Goal: Task Accomplishment & Management: Manage account settings

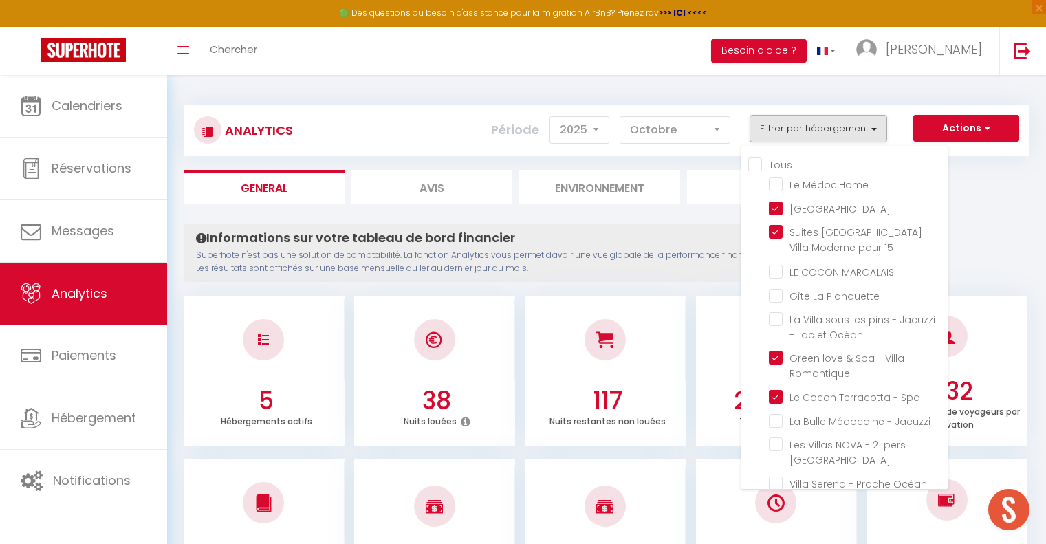
select select "2025"
select select "10"
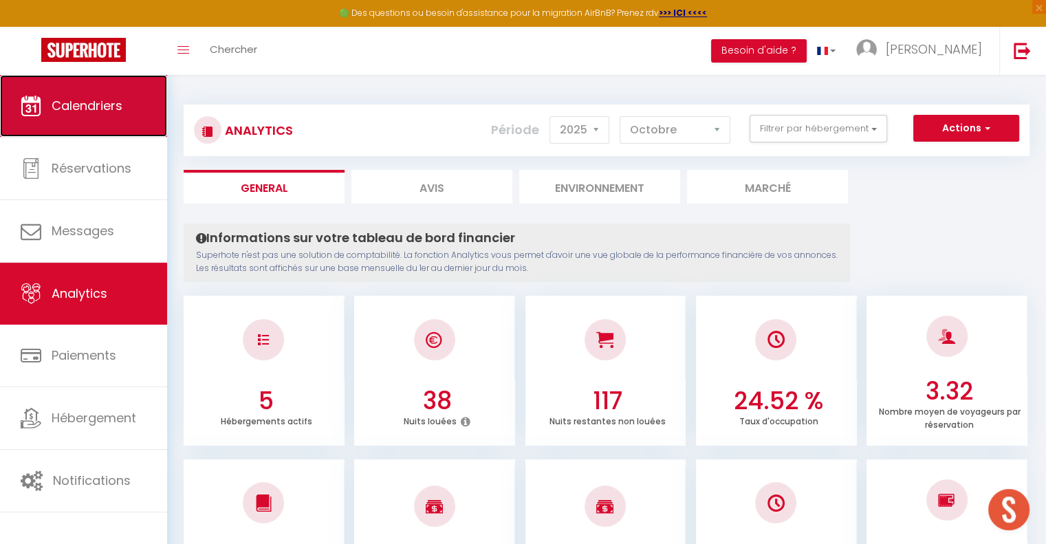
click at [102, 113] on span "Calendriers" at bounding box center [87, 105] width 71 height 17
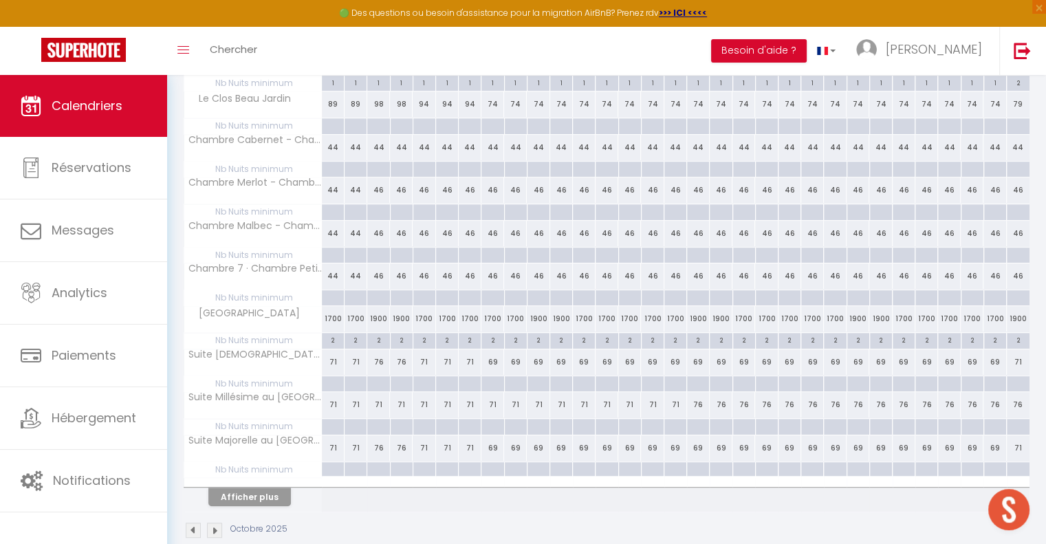
scroll to position [711, 0]
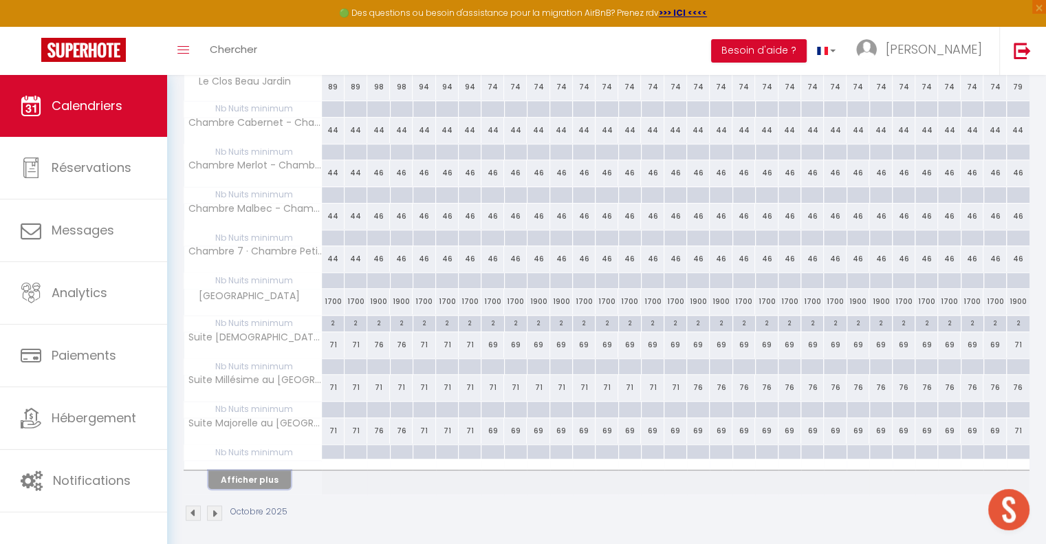
click at [257, 472] on button "Afficher plus" at bounding box center [249, 479] width 83 height 19
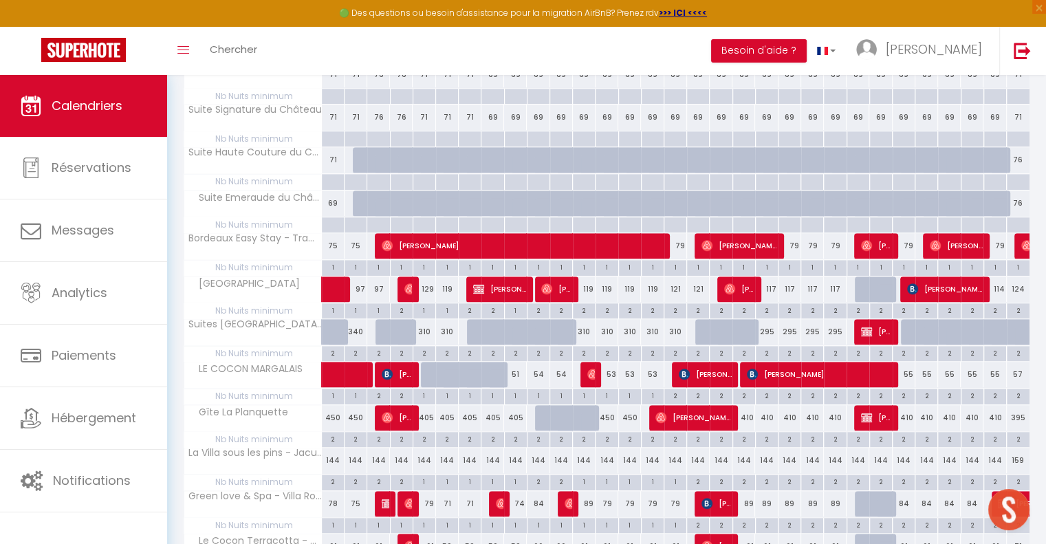
scroll to position [1124, 0]
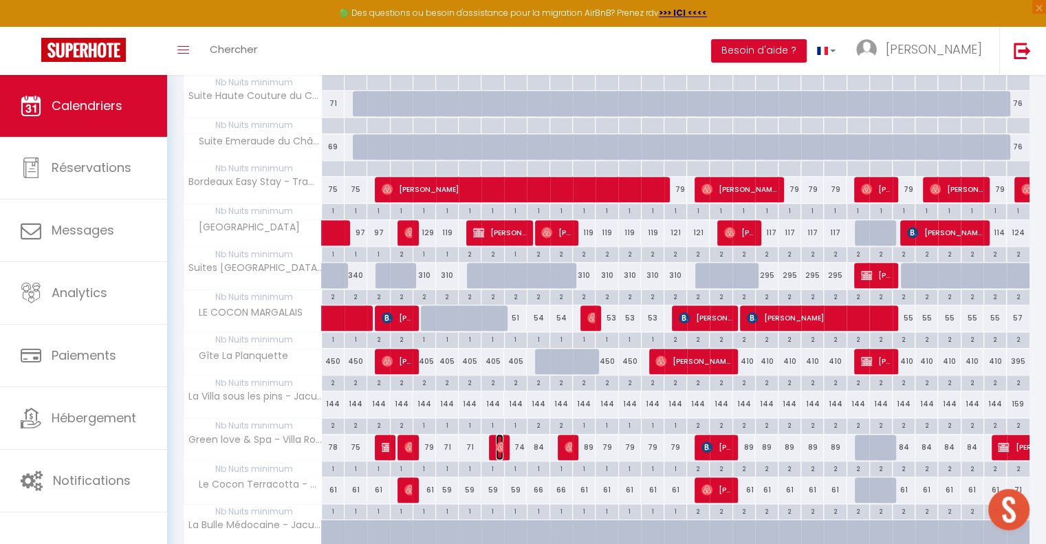
click at [499, 441] on img at bounding box center [501, 446] width 11 height 11
select select "OK"
select select "0"
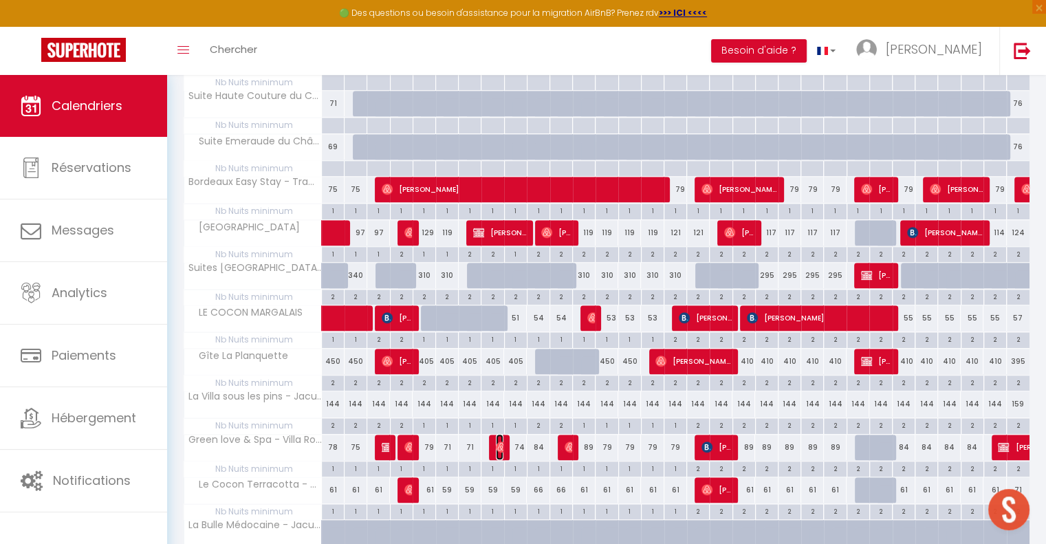
select select "1"
select select
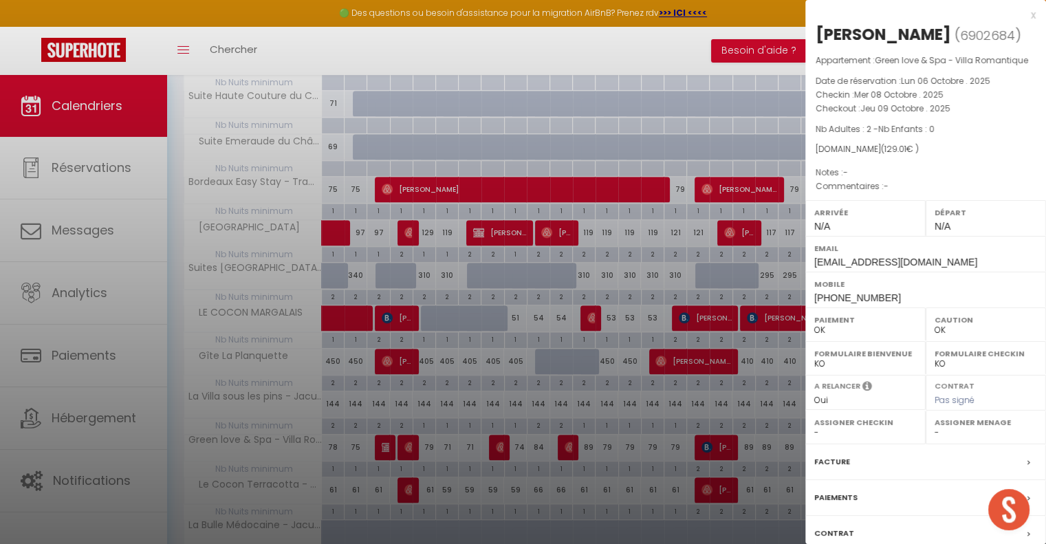
click at [1025, 13] on div "x [PERSON_NAME] ( 6902684 ) Appartement : Green love & Spa - Villa Romantique D…" at bounding box center [925, 320] width 241 height 641
click at [1020, 14] on div "x" at bounding box center [920, 15] width 230 height 17
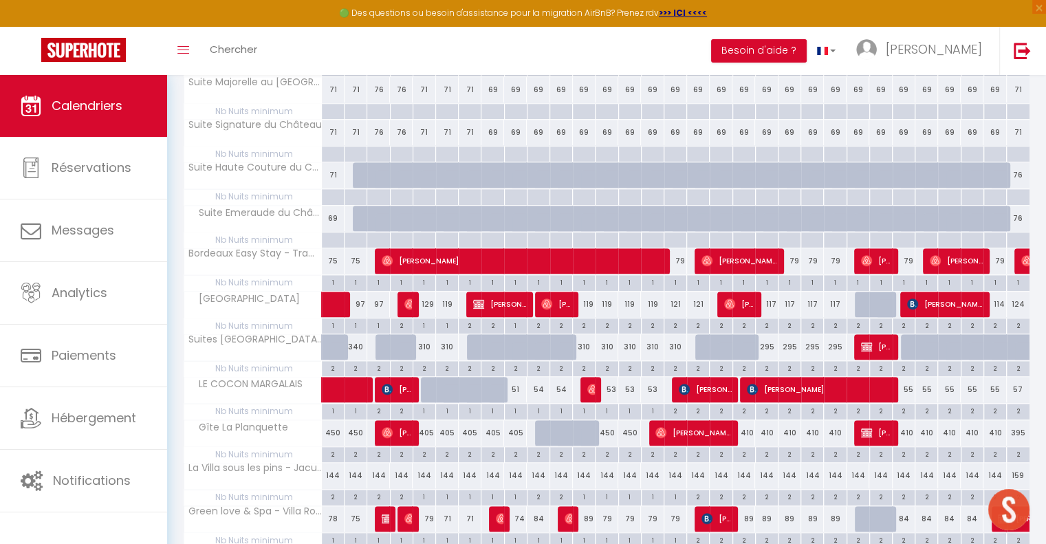
scroll to position [1121, 0]
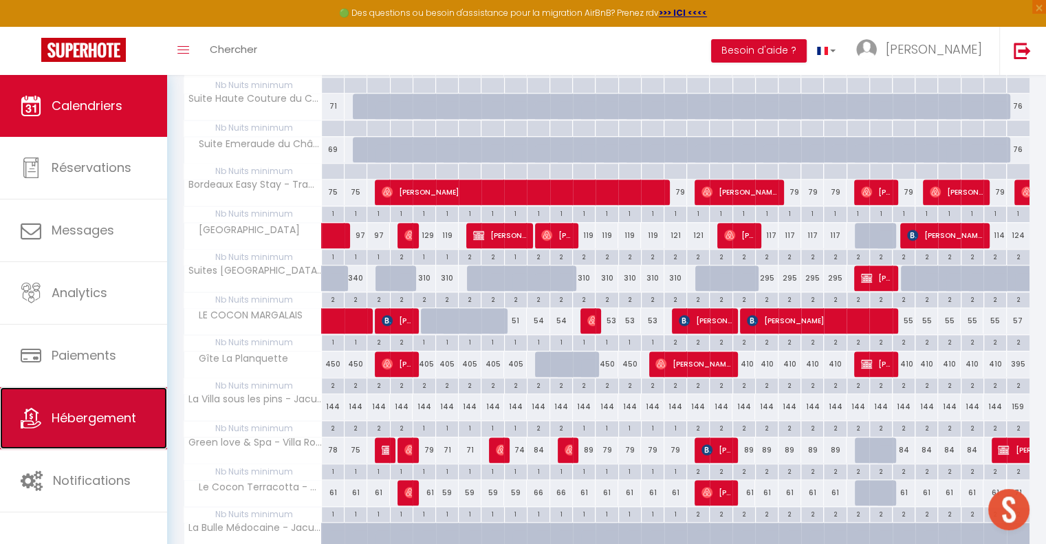
click at [95, 416] on span "Hébergement" at bounding box center [94, 417] width 85 height 17
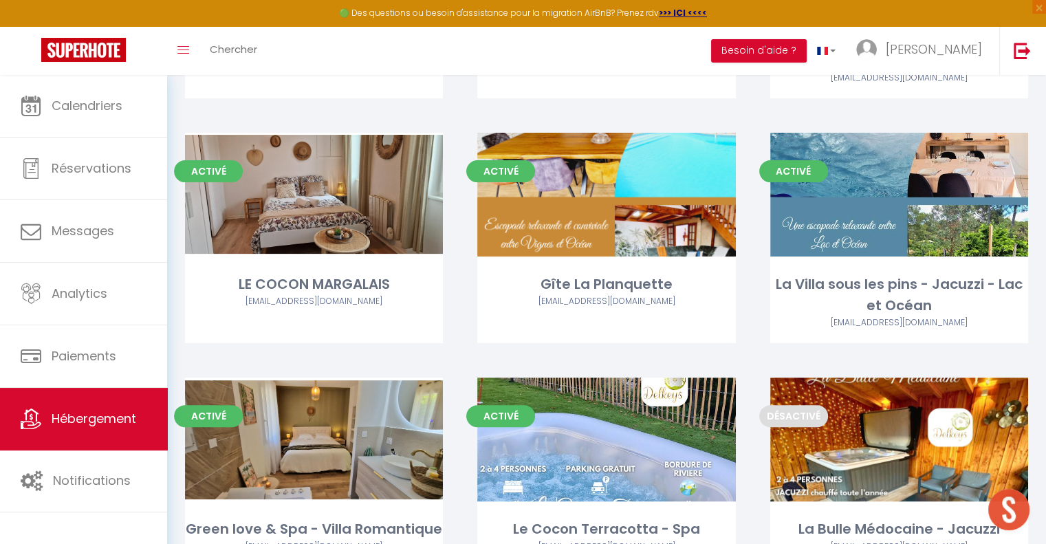
scroll to position [288, 0]
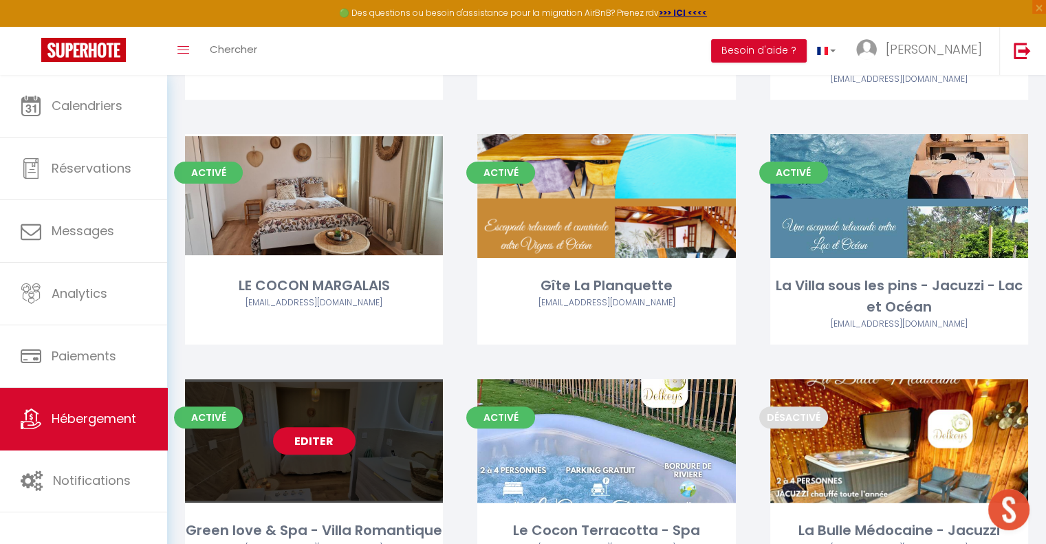
click at [322, 442] on link "Editer" at bounding box center [314, 441] width 83 height 28
click at [314, 442] on link "Editer" at bounding box center [314, 441] width 83 height 28
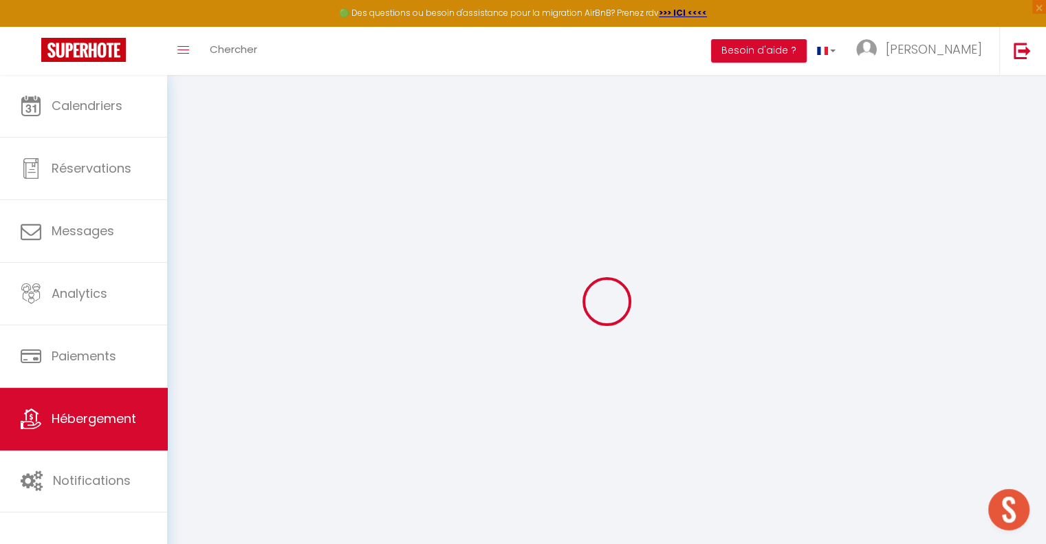
select select "4105-1211329749598969023"
select select "+ 22 %"
select select "+ 40 %"
select select "+ 7 %"
select select
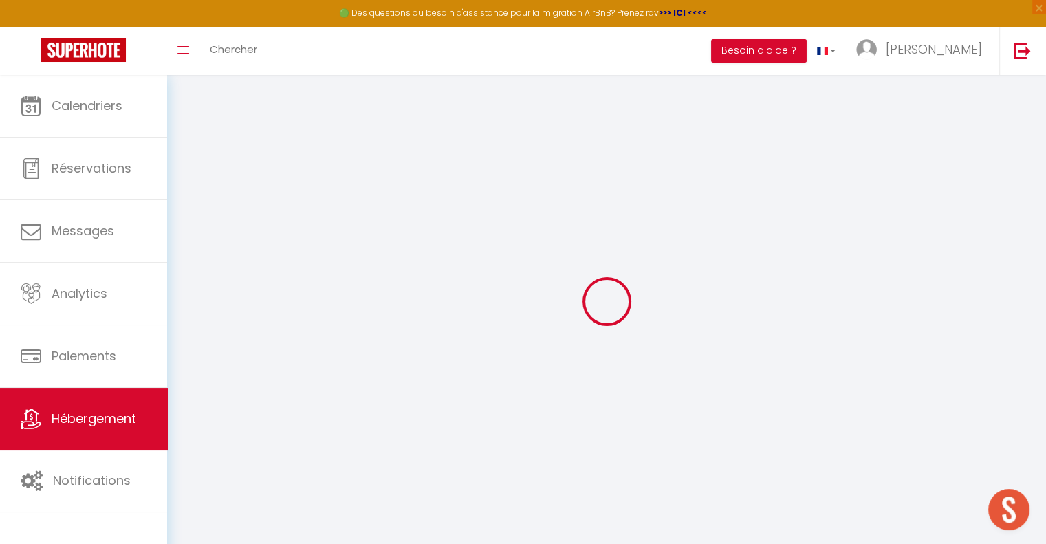
checkbox input "false"
select select
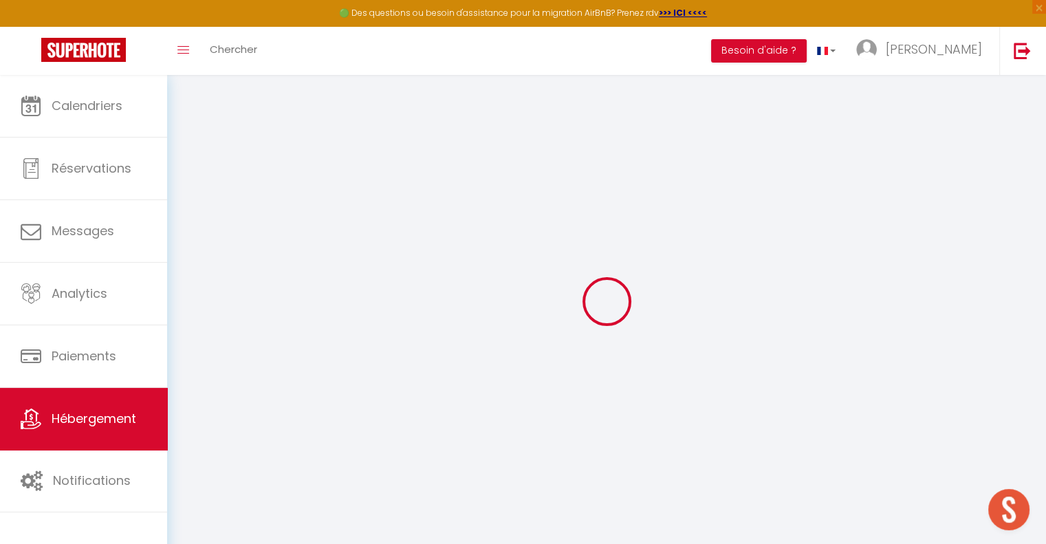
checkbox input "false"
select select "EUR"
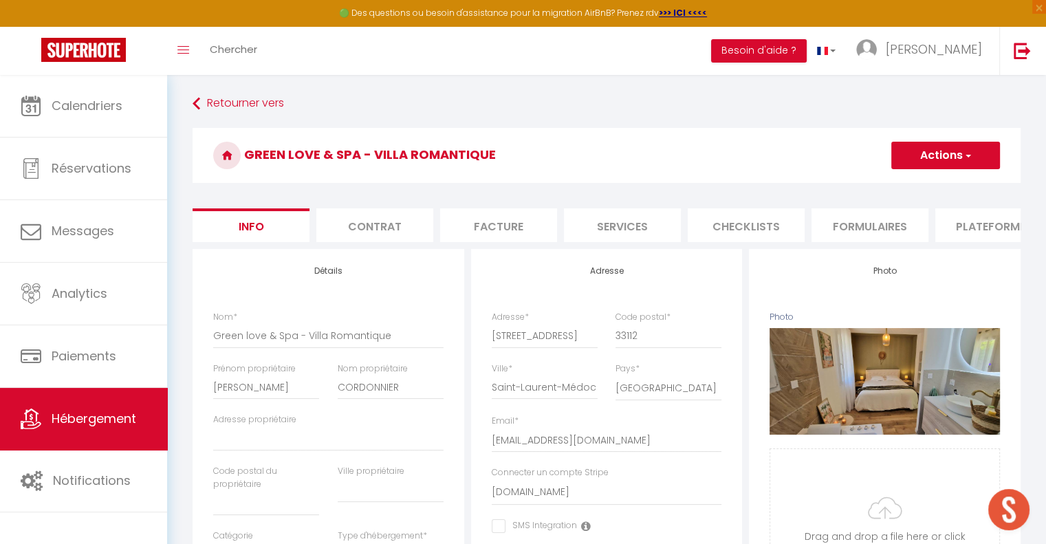
click at [990, 230] on li "Plateformes" at bounding box center [993, 225] width 117 height 34
select select
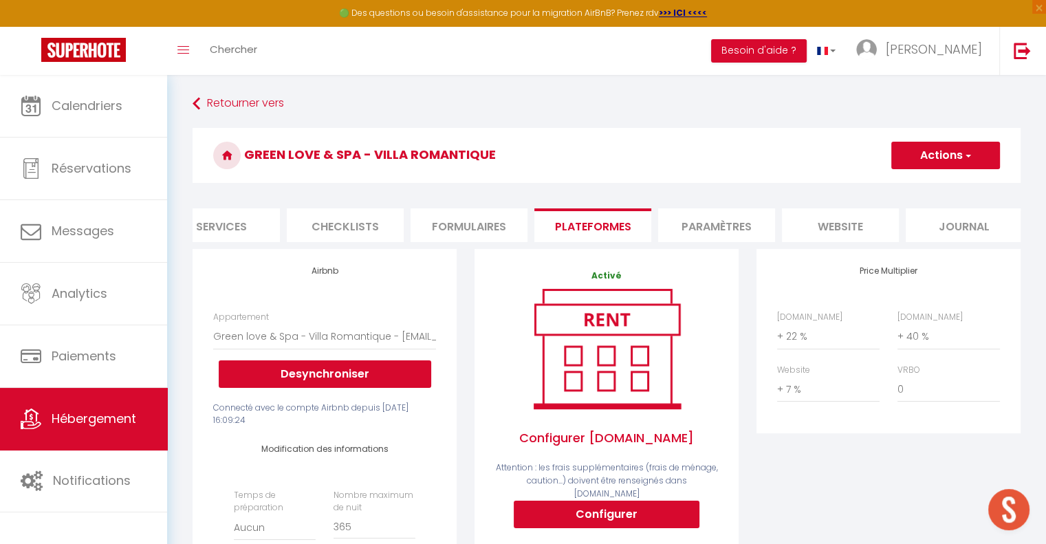
scroll to position [0, 410]
click at [847, 226] on li "website" at bounding box center [831, 225] width 117 height 34
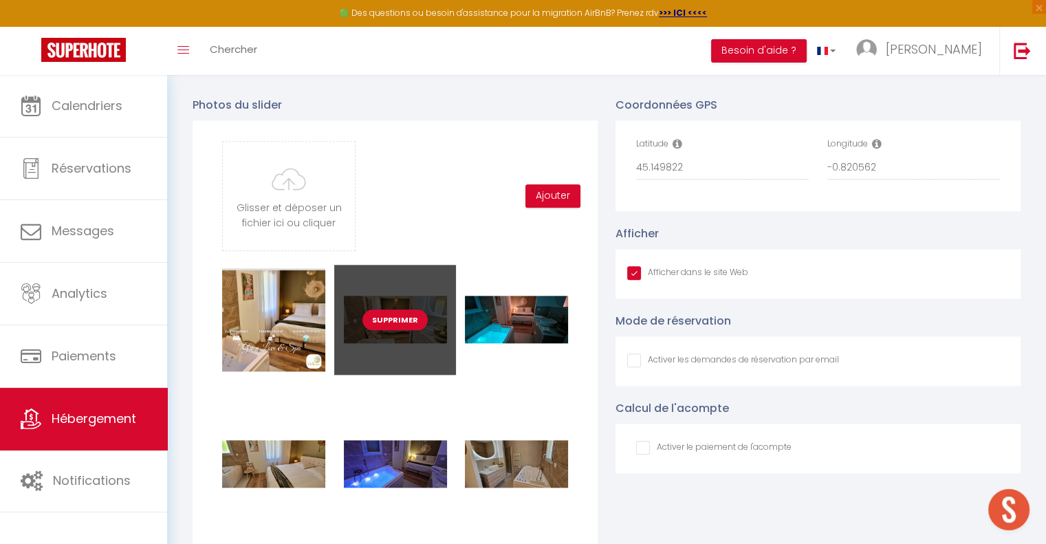
scroll to position [1513, 0]
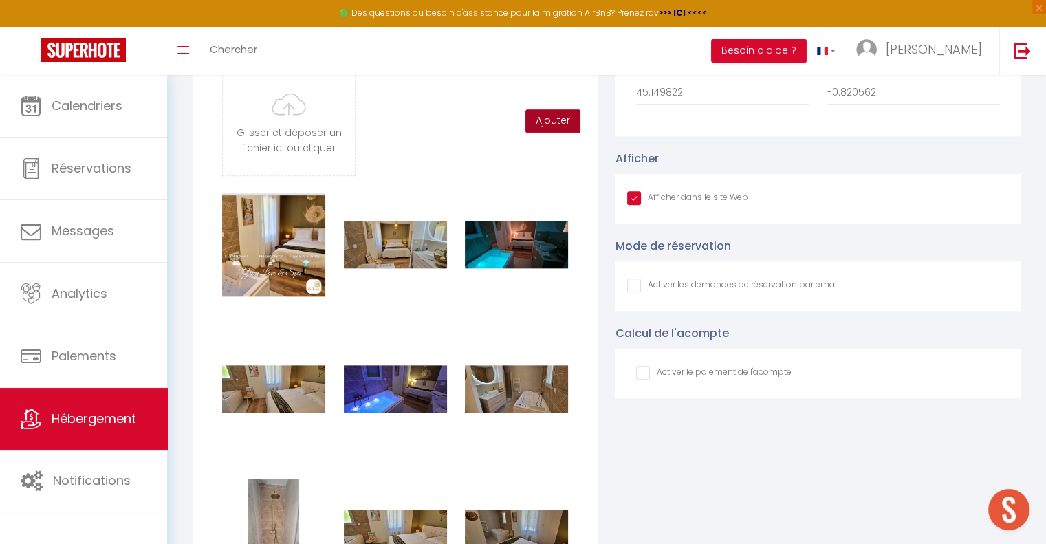
click at [562, 130] on button "Ajouter" at bounding box center [552, 120] width 55 height 23
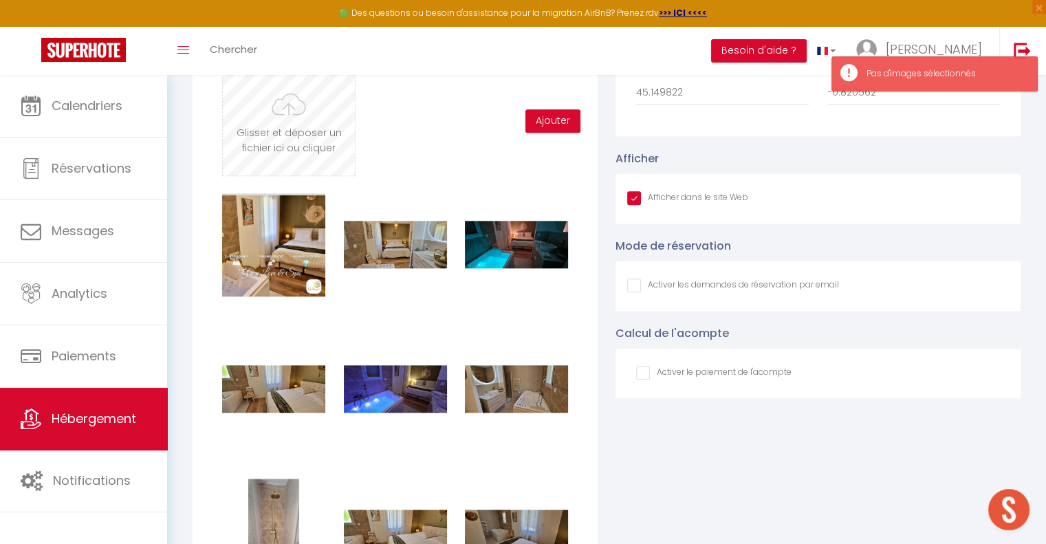
click at [325, 153] on input "file" at bounding box center [289, 121] width 132 height 109
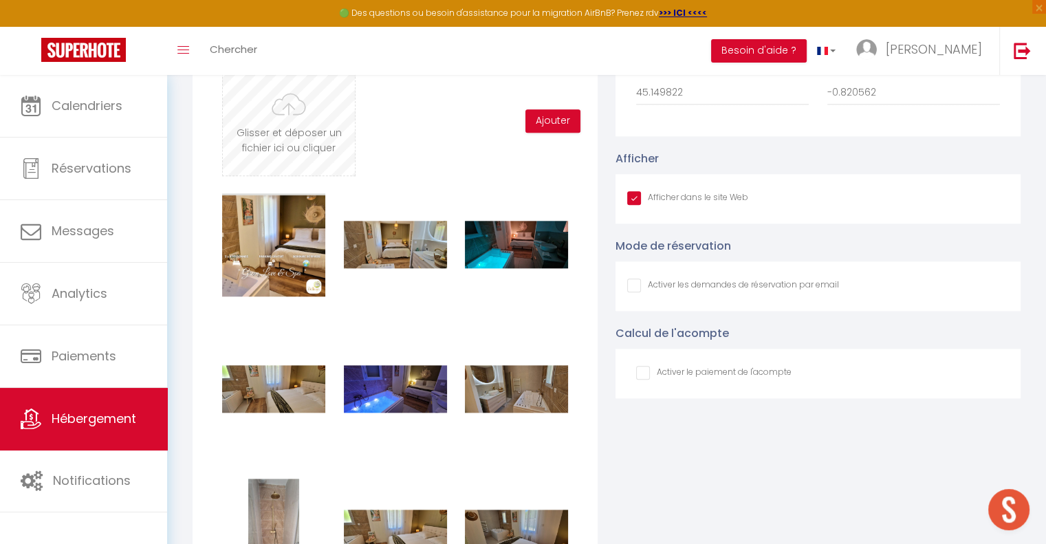
type input "C:\fakepath\Copie de Green love 2 COUVERTURE St [PERSON_NAME] .jpg"
checkbox input "true"
checkbox input "false"
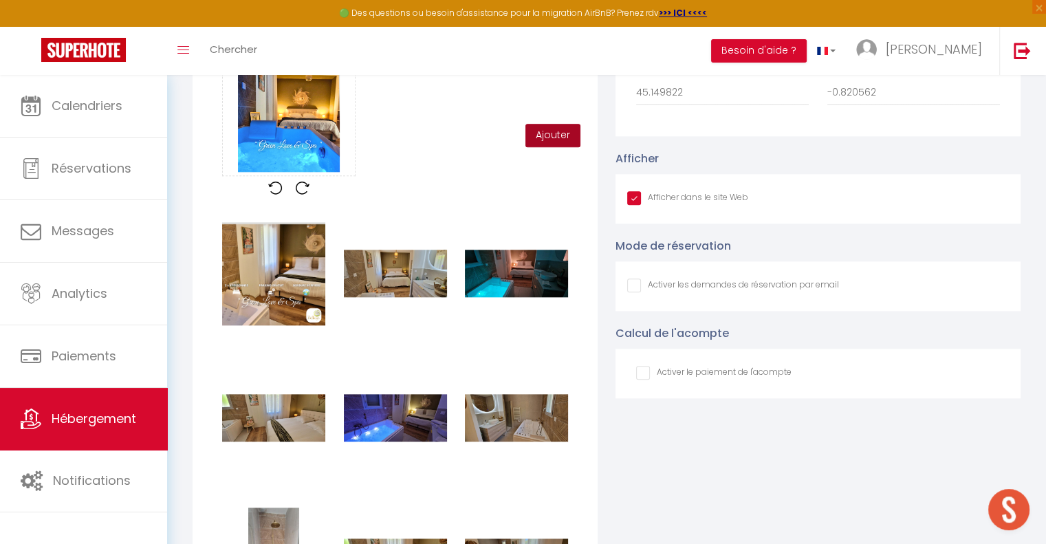
click at [539, 146] on button "Ajouter" at bounding box center [552, 135] width 55 height 23
checkbox input "true"
checkbox input "false"
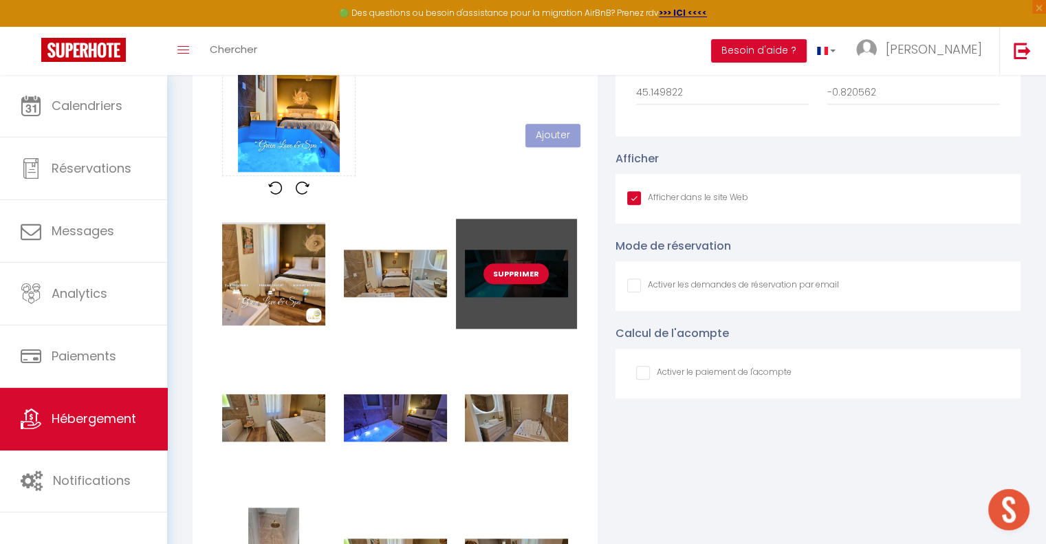
checkbox input "true"
checkbox input "false"
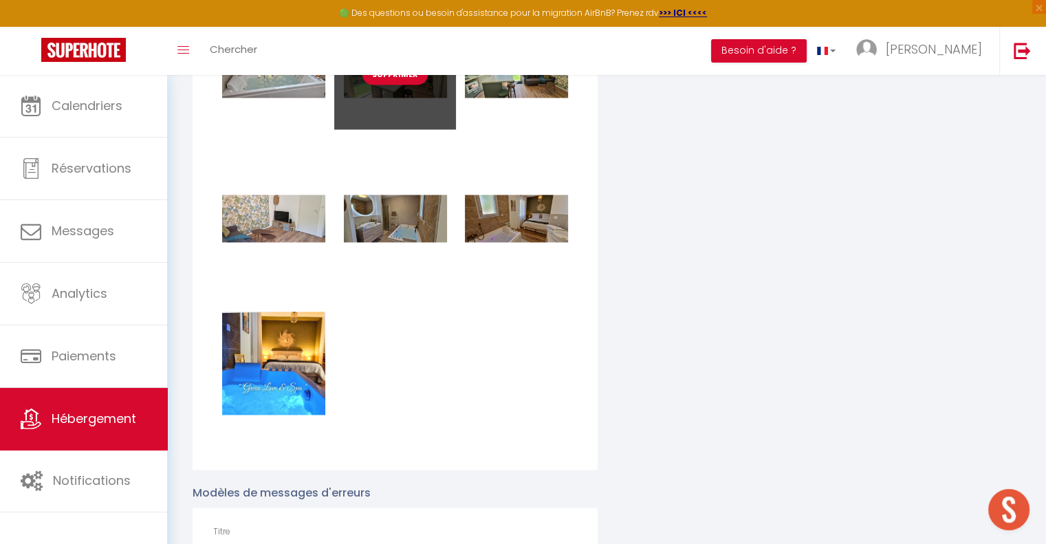
scroll to position [2269, 0]
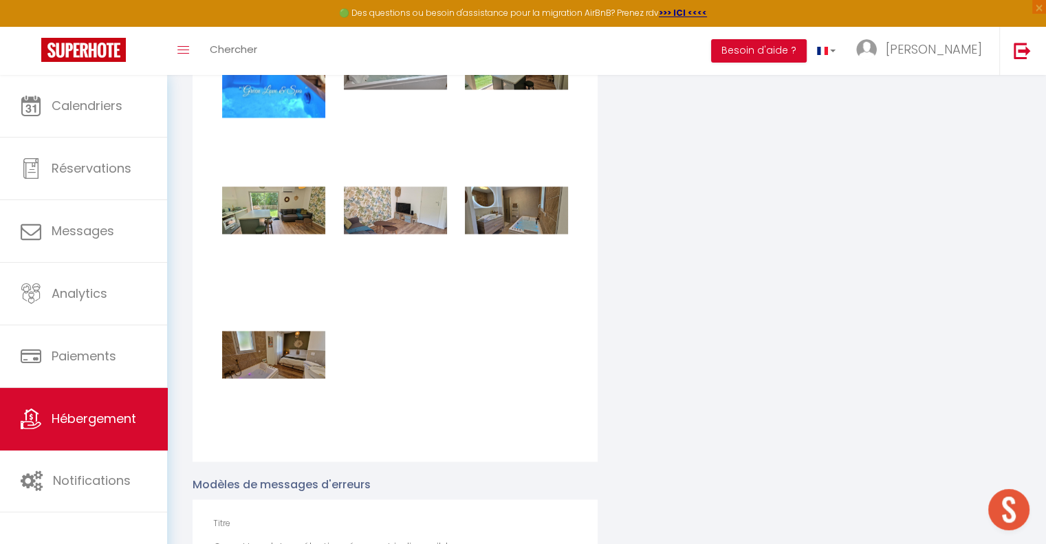
checkbox input "true"
checkbox input "false"
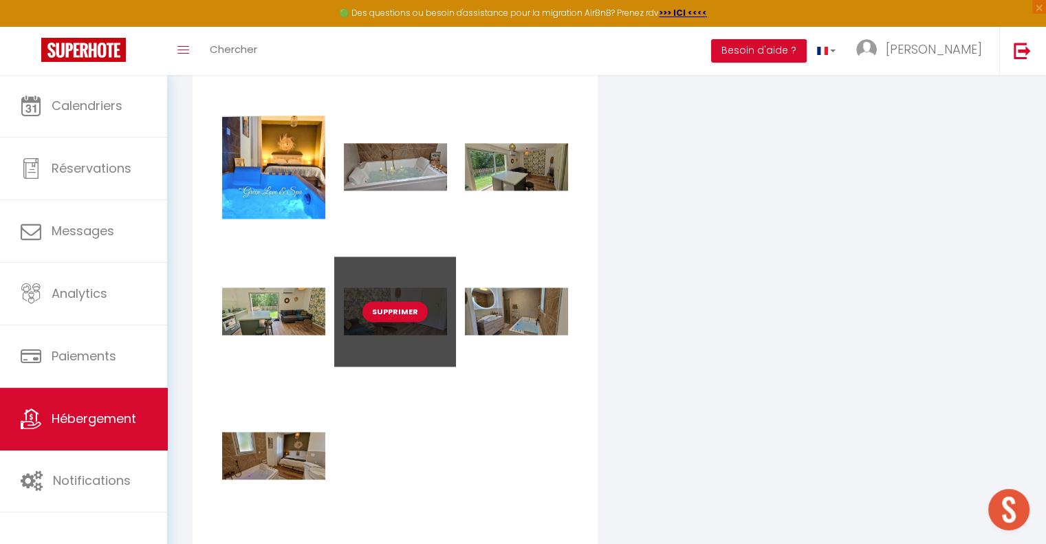
scroll to position [1994, 0]
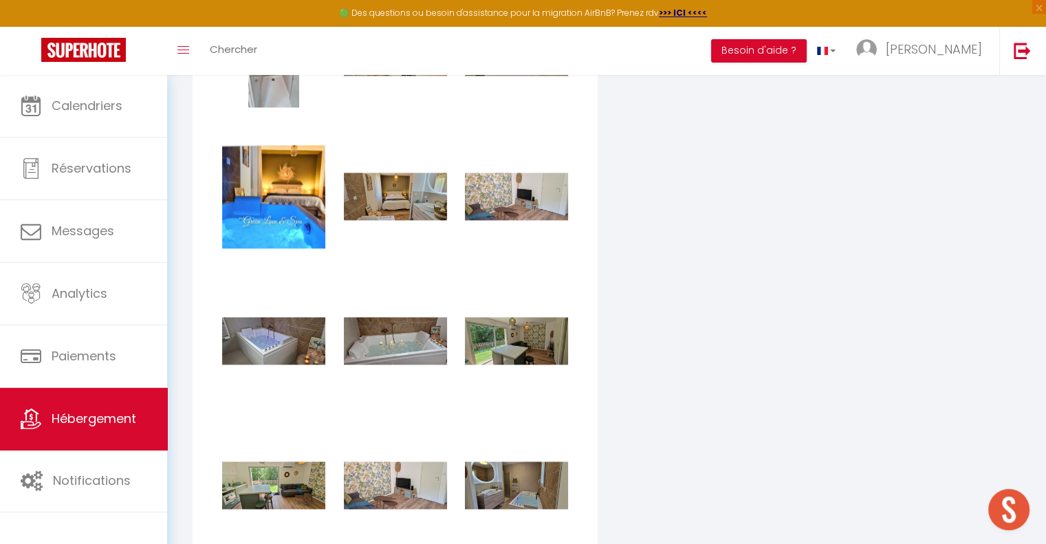
checkbox input "true"
checkbox input "false"
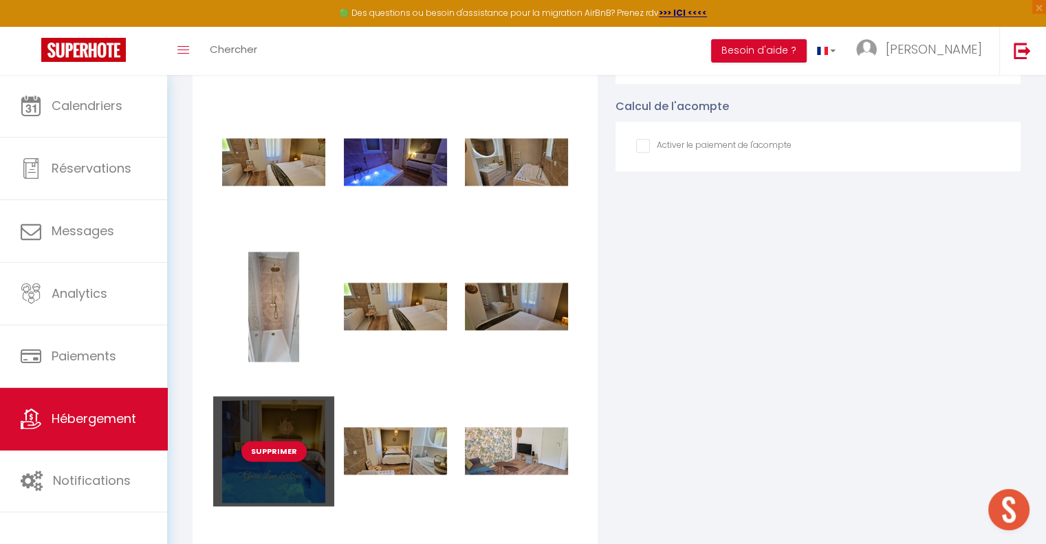
scroll to position [1719, 0]
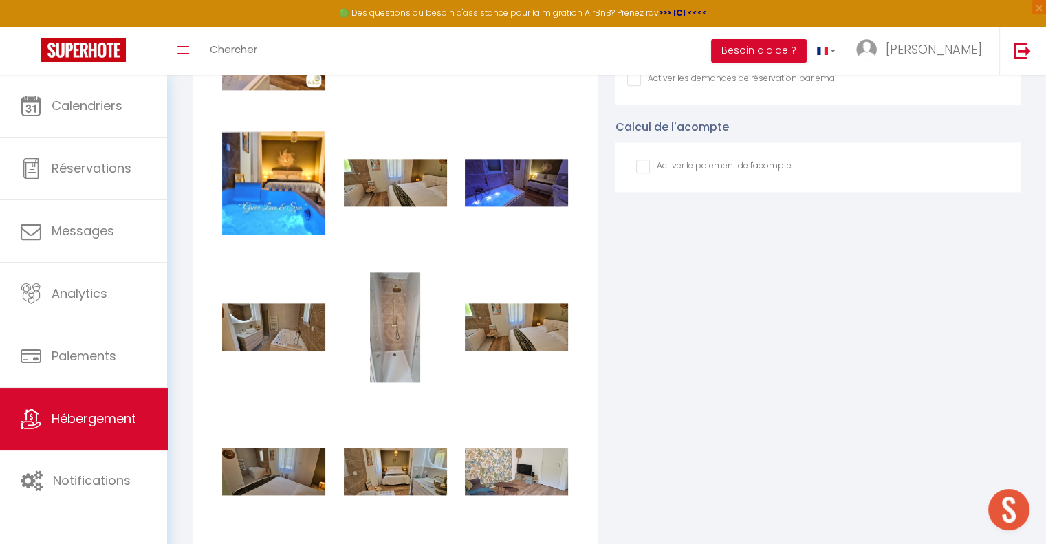
checkbox input "true"
checkbox input "false"
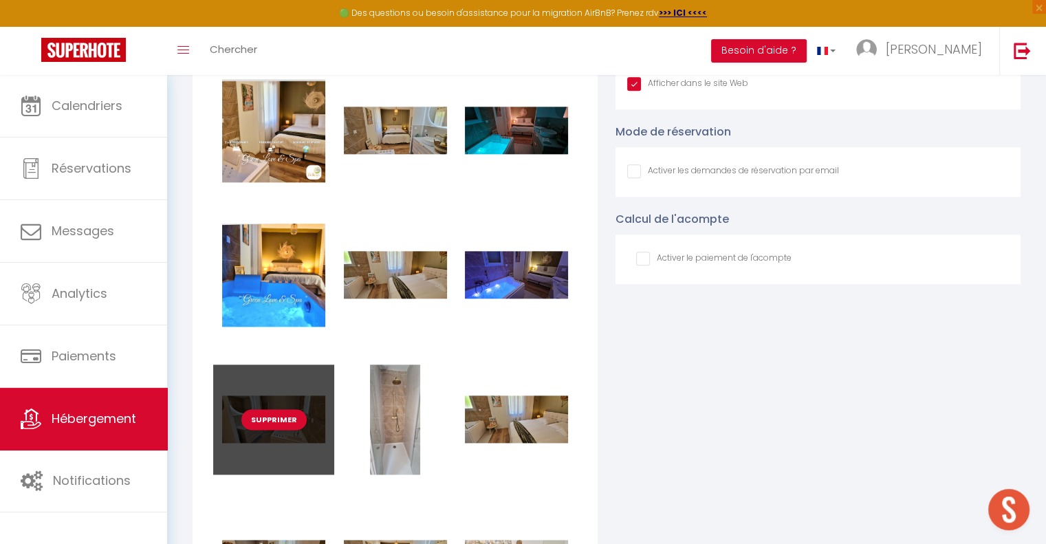
scroll to position [1444, 0]
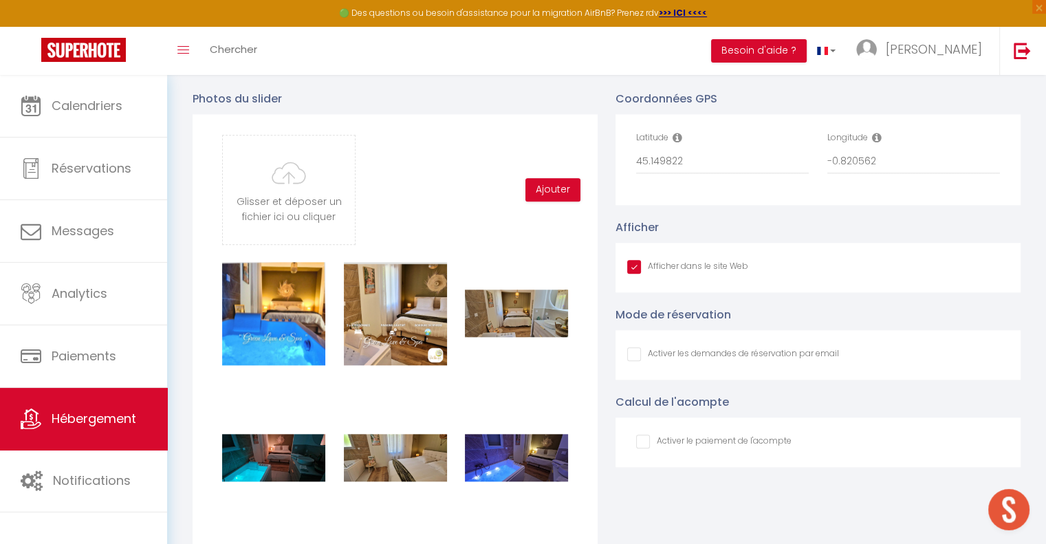
checkbox input "true"
checkbox input "false"
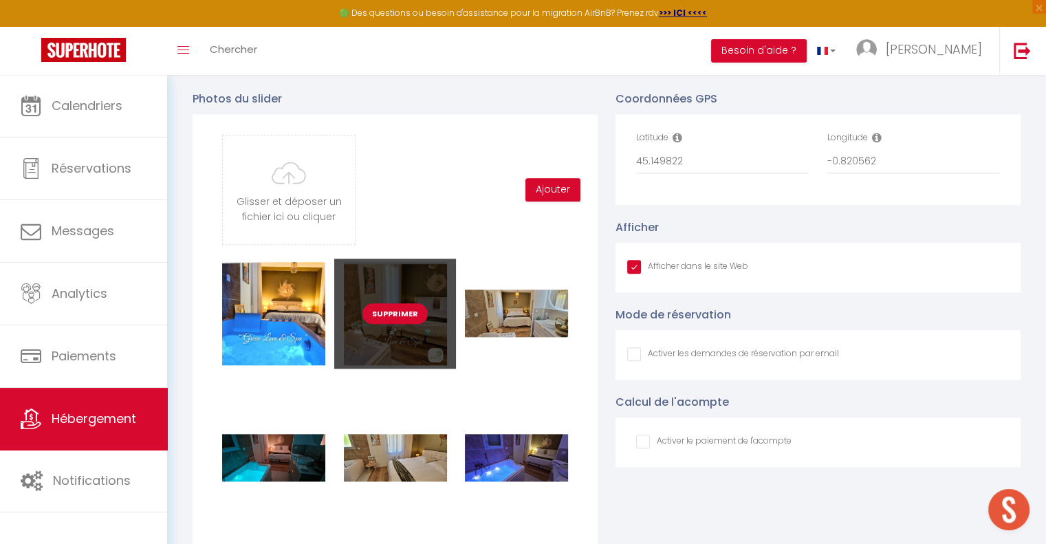
click at [404, 323] on button "Supprimer" at bounding box center [394, 313] width 65 height 21
checkbox input "true"
checkbox input "false"
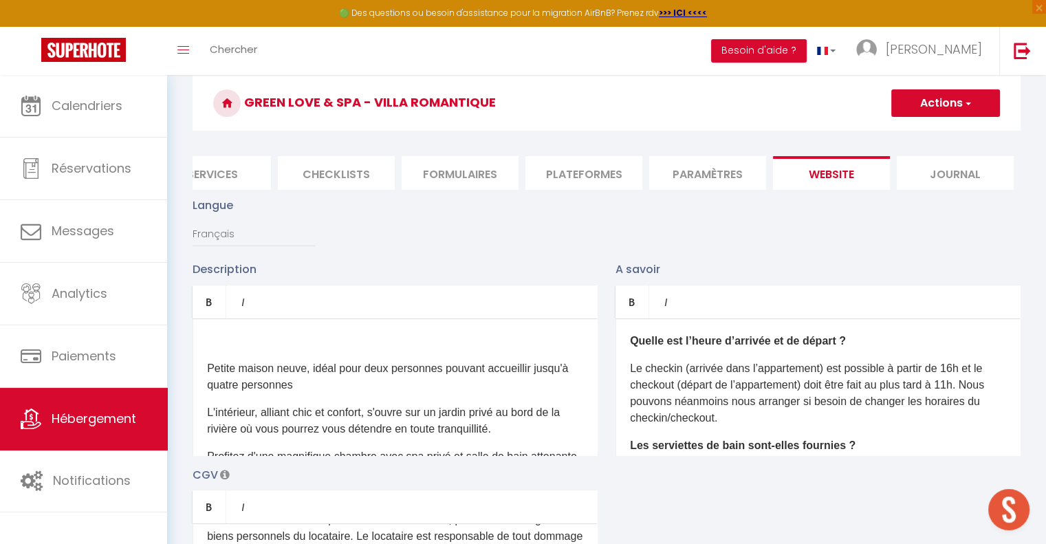
scroll to position [0, 0]
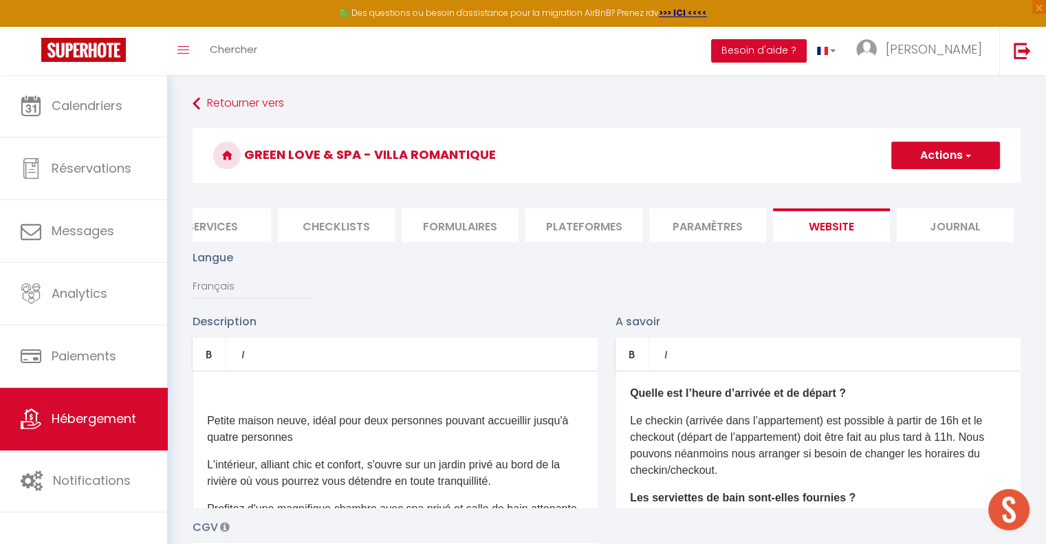
click at [931, 157] on button "Actions" at bounding box center [945, 156] width 109 height 28
click at [930, 179] on input "Enregistrer" at bounding box center [929, 186] width 51 height 14
checkbox input "true"
checkbox input "false"
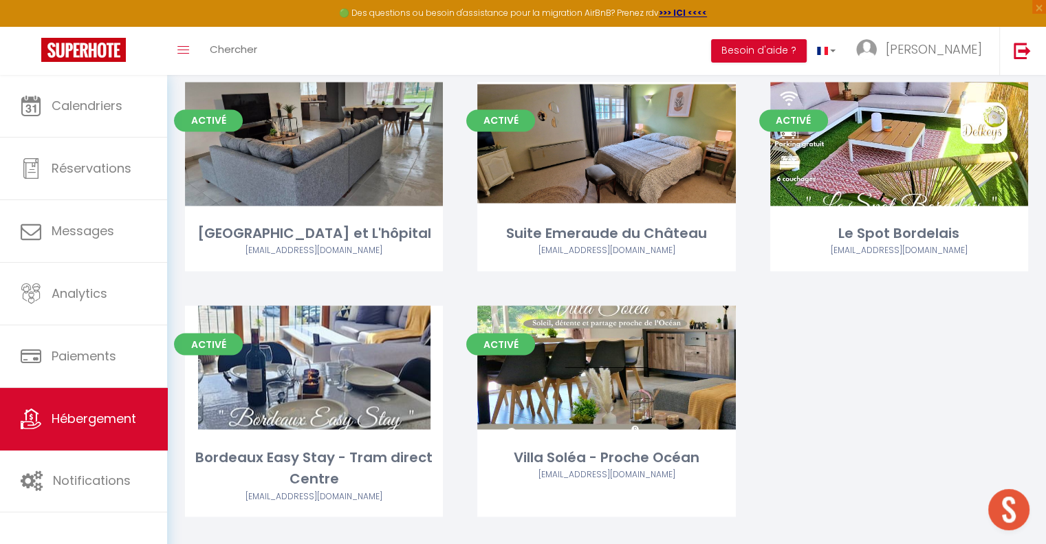
scroll to position [2282, 0]
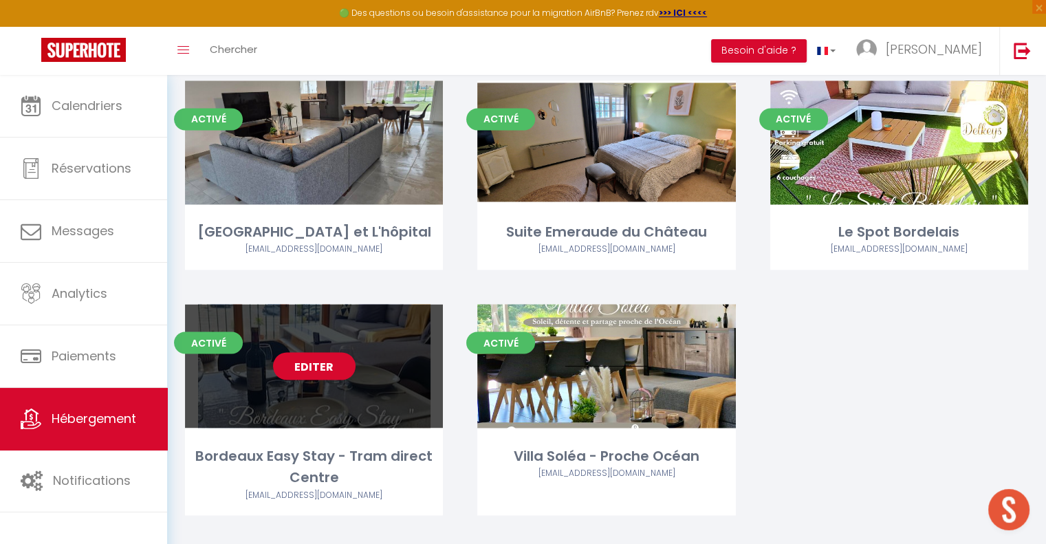
click at [314, 352] on link "Editer" at bounding box center [314, 366] width 83 height 28
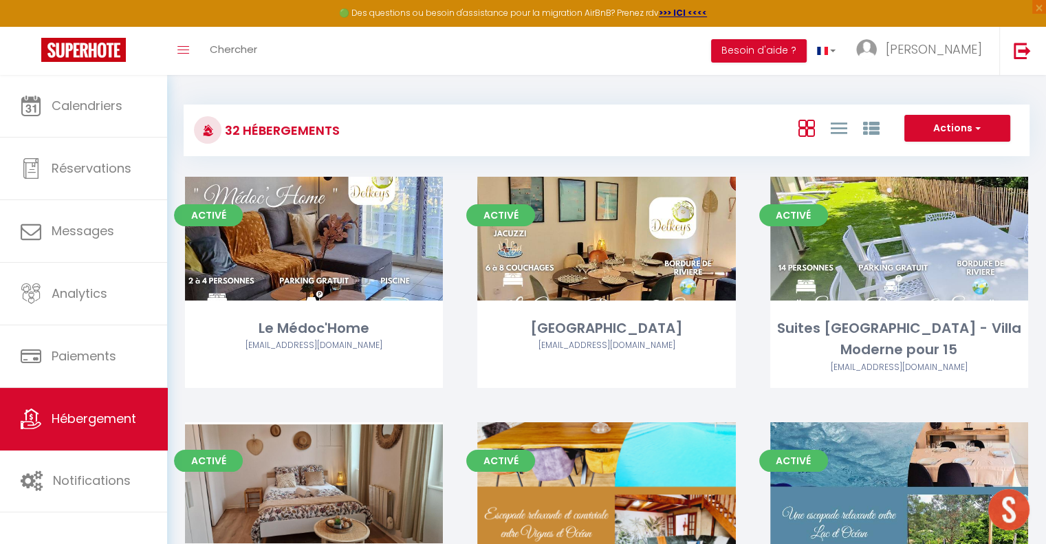
select select "3"
select select "2"
select select "1"
select select
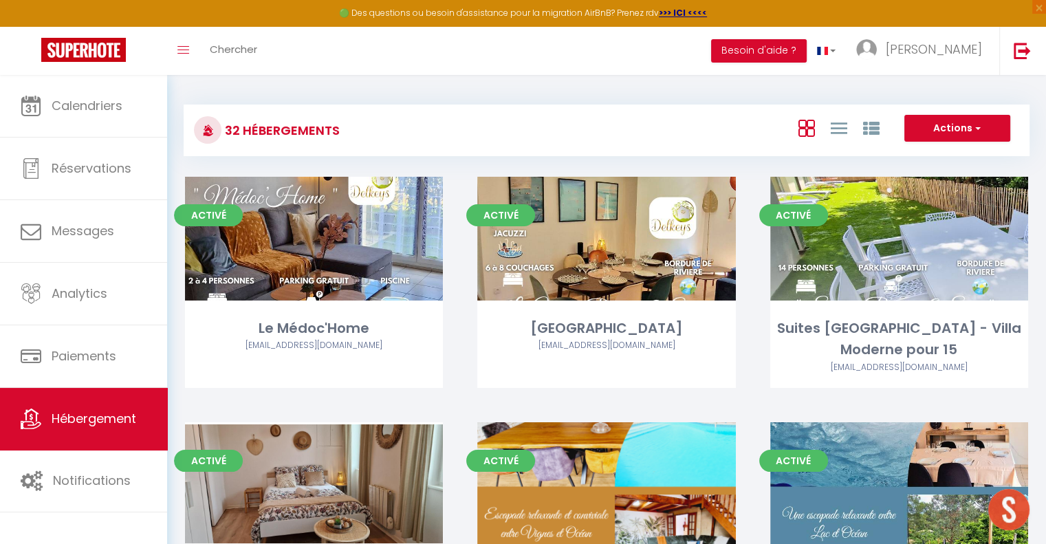
select select "28"
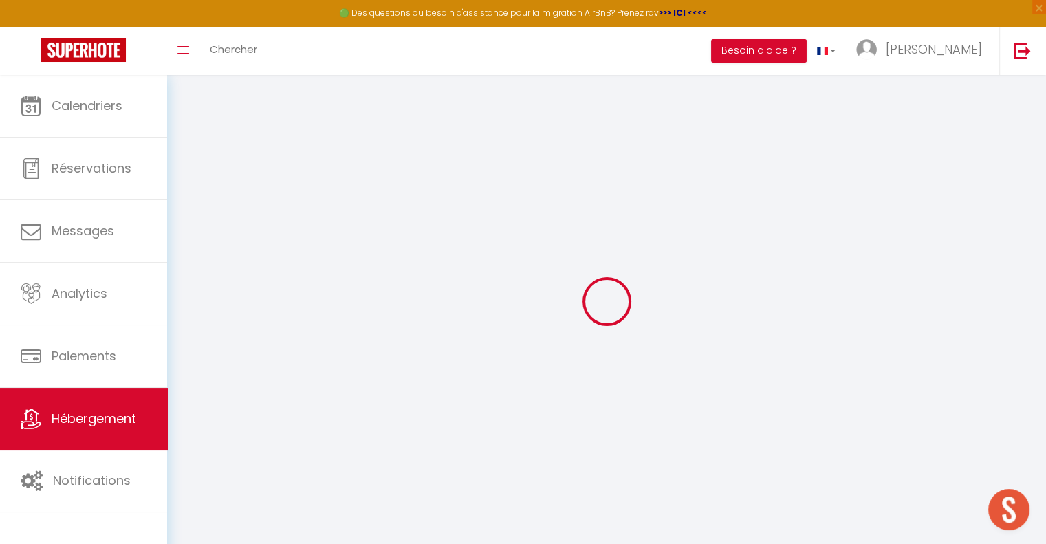
select select
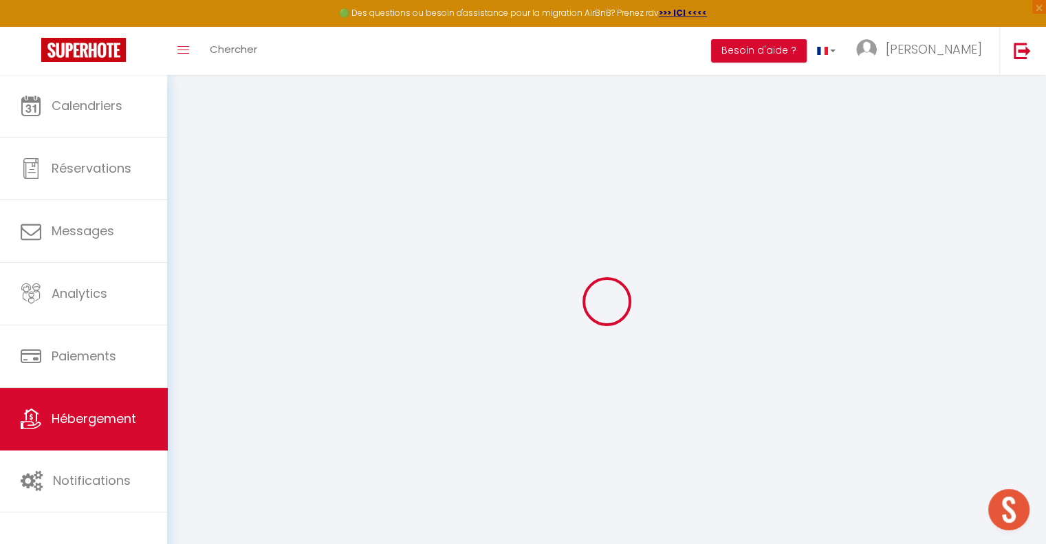
select select
checkbox input "false"
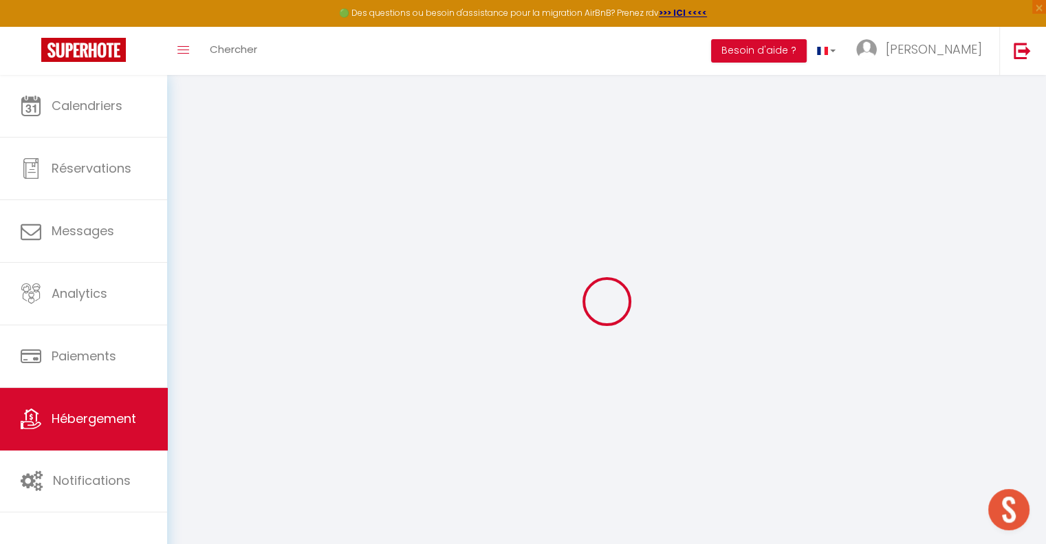
select select
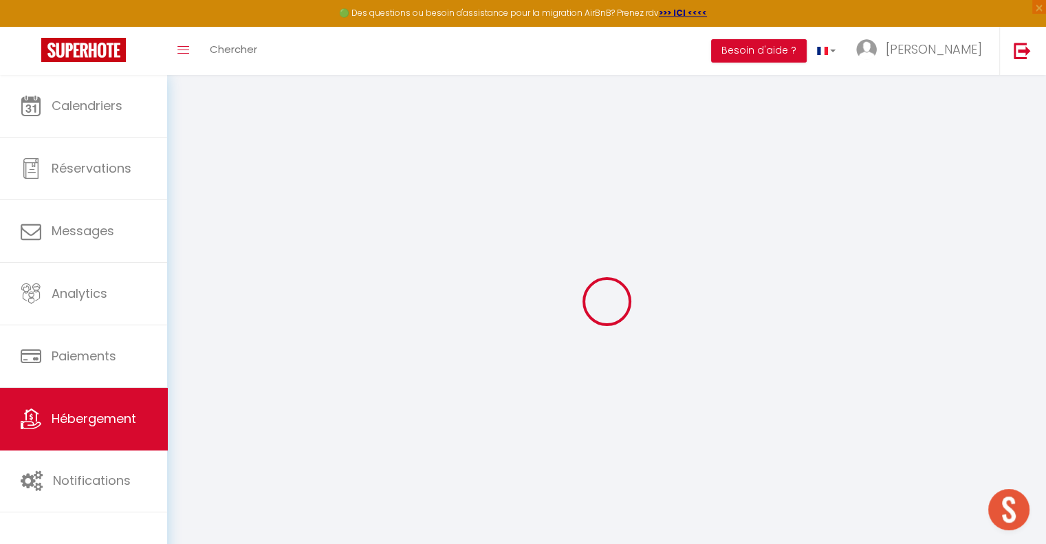
select select
checkbox input "false"
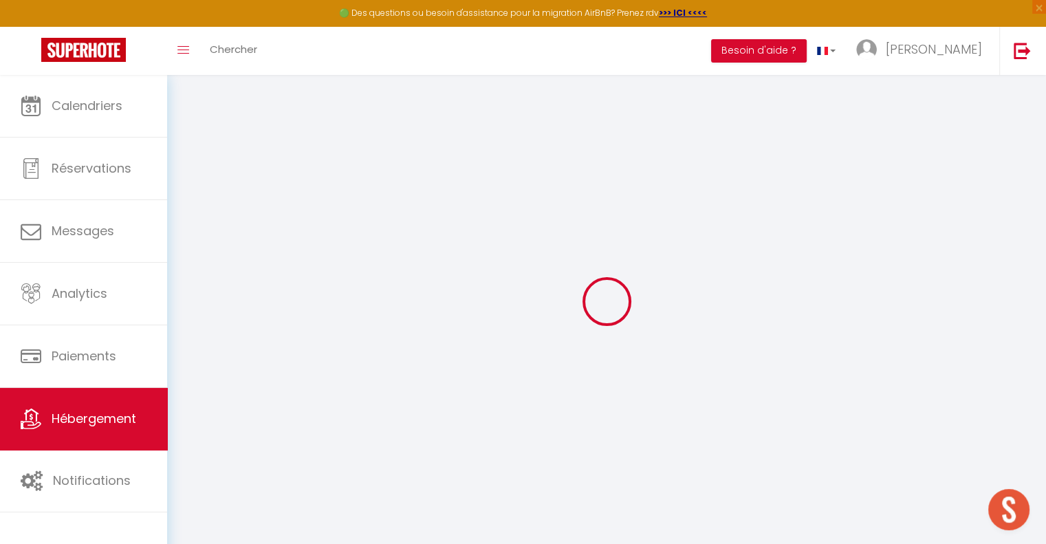
checkbox input "false"
select select
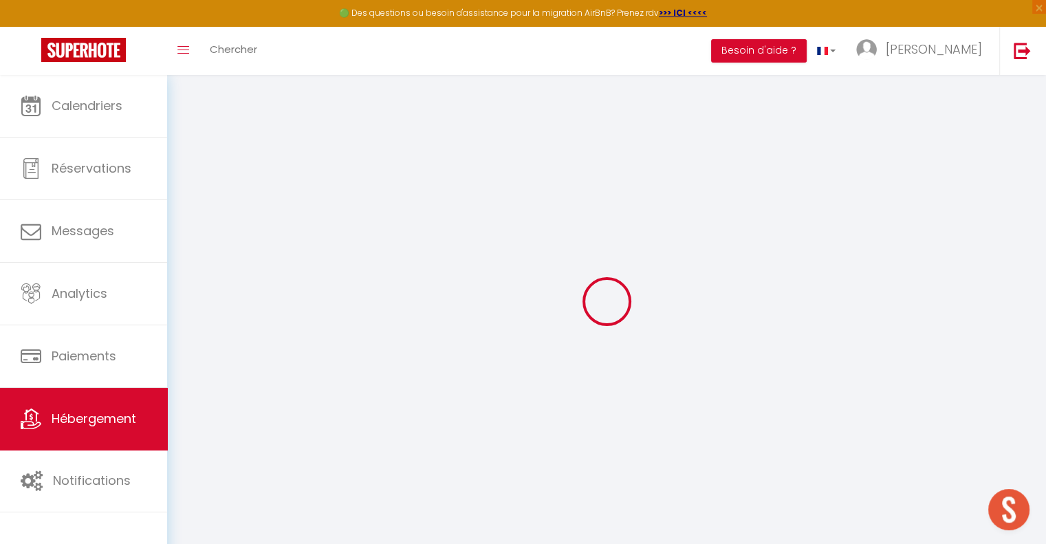
select select
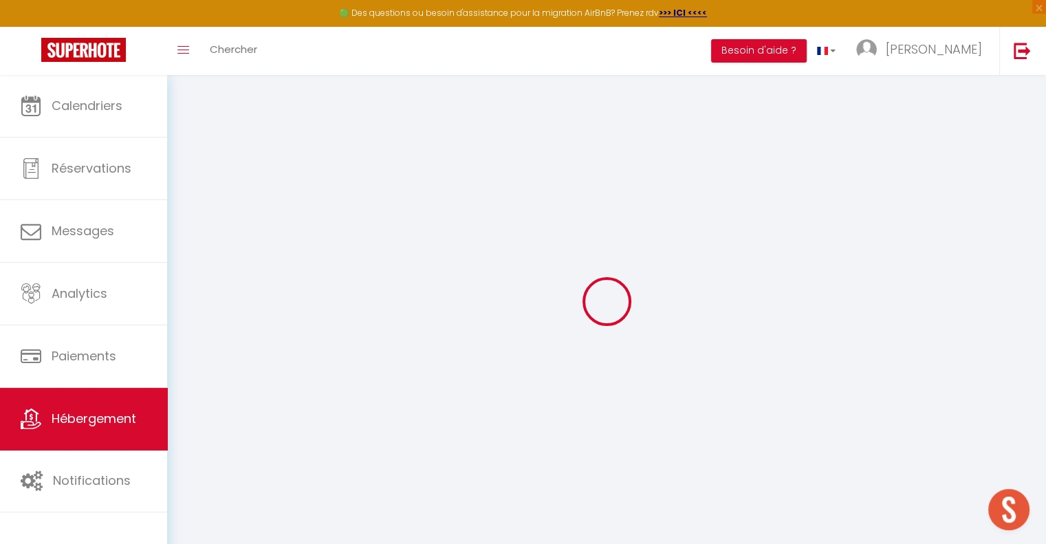
checkbox input "false"
select select
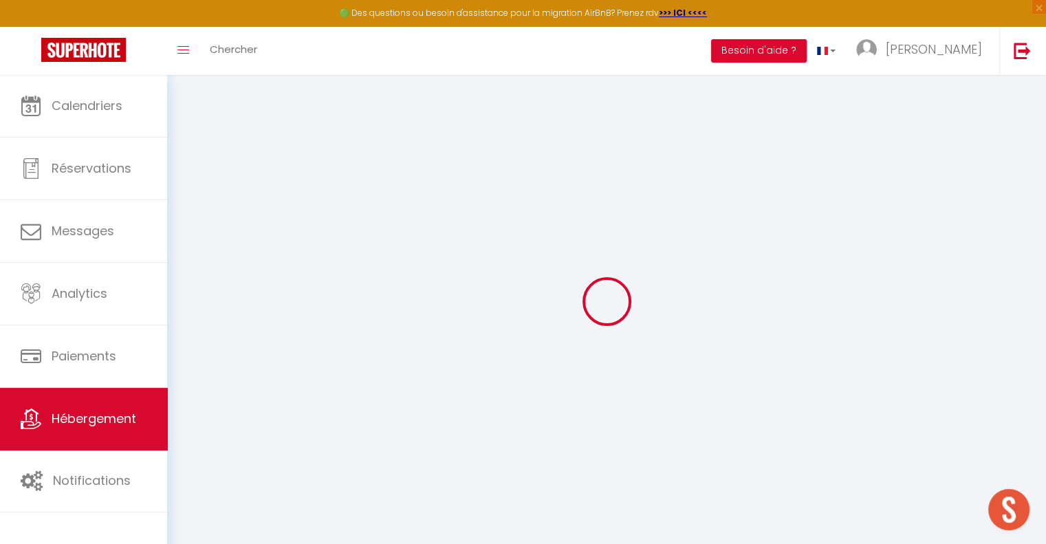
select select
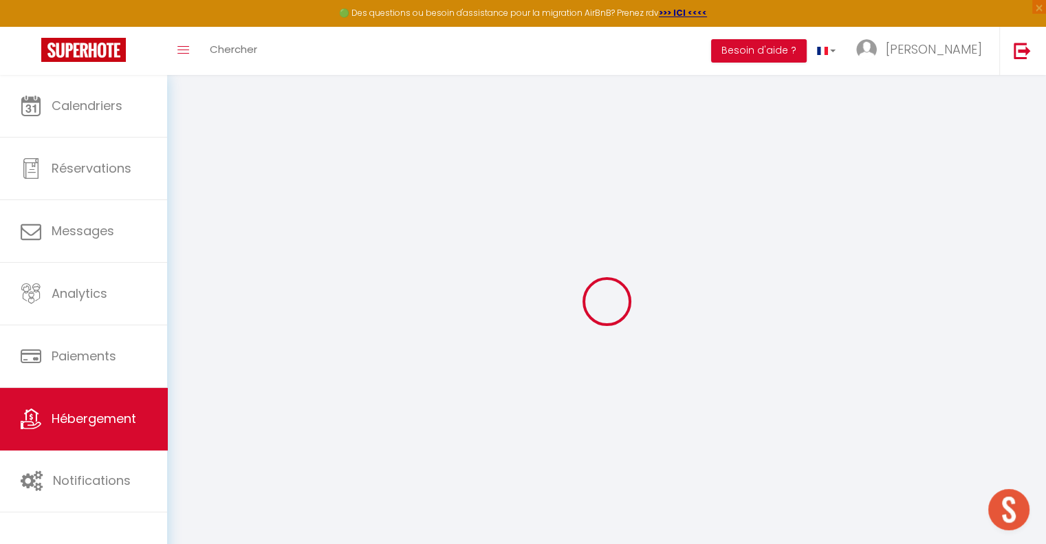
select select
checkbox input "false"
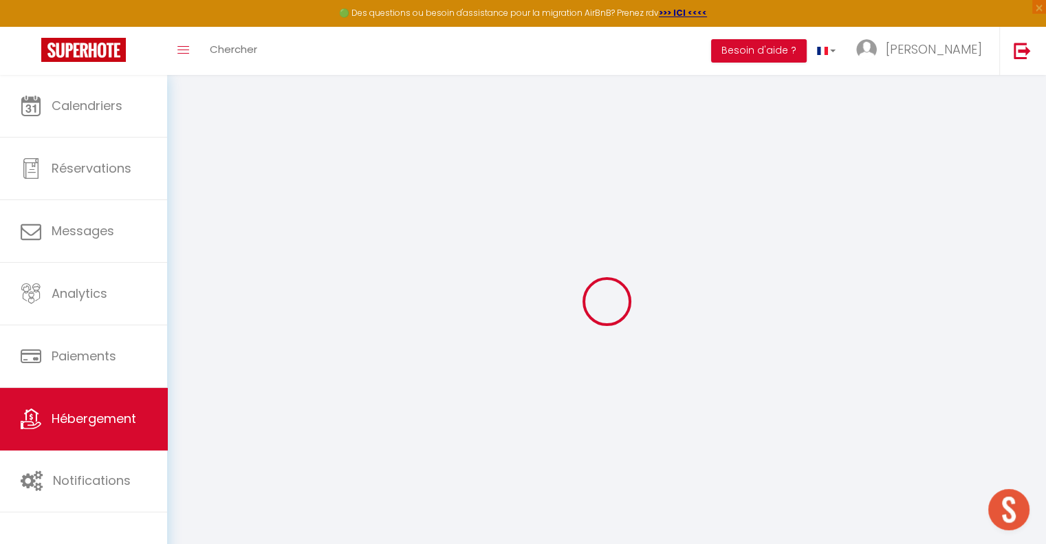
checkbox input "false"
select select
type input "Bordeaux Easy Stay - Tram direct Centre"
type input "[PERSON_NAME]"
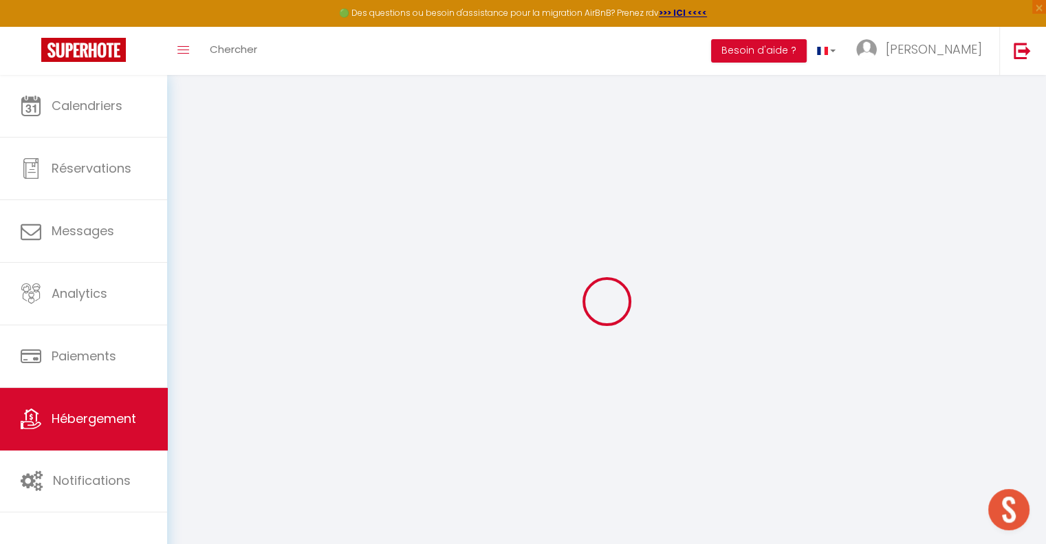
type input "GOUDAL"
select select "6"
select select "2"
type input "102"
type input "50"
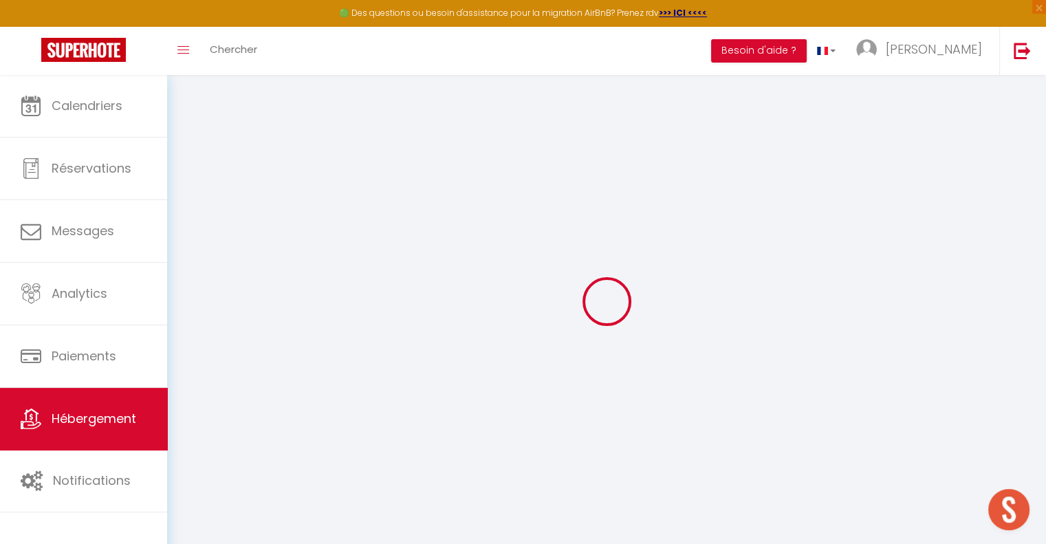
select select
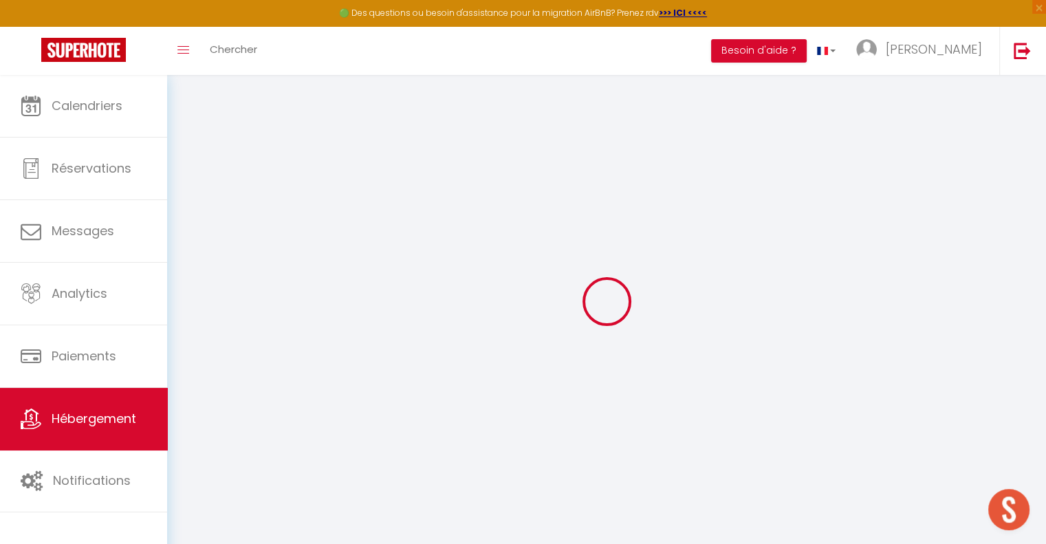
type input "[STREET_ADDRESS]"
type input "33520"
type input "Bruges"
type input "[EMAIL_ADDRESS][DOMAIN_NAME]"
select select "5769"
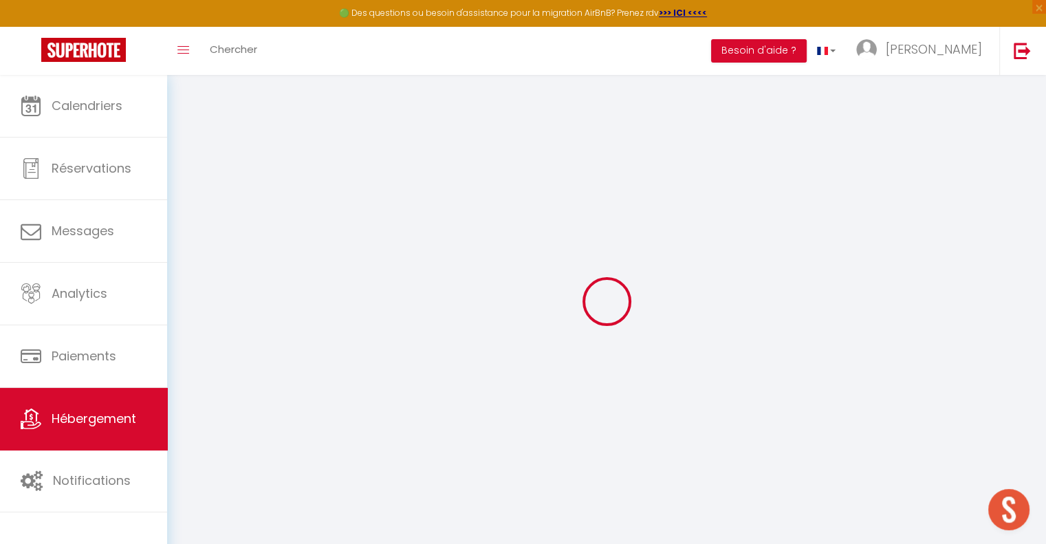
checkbox input "false"
type input "25"
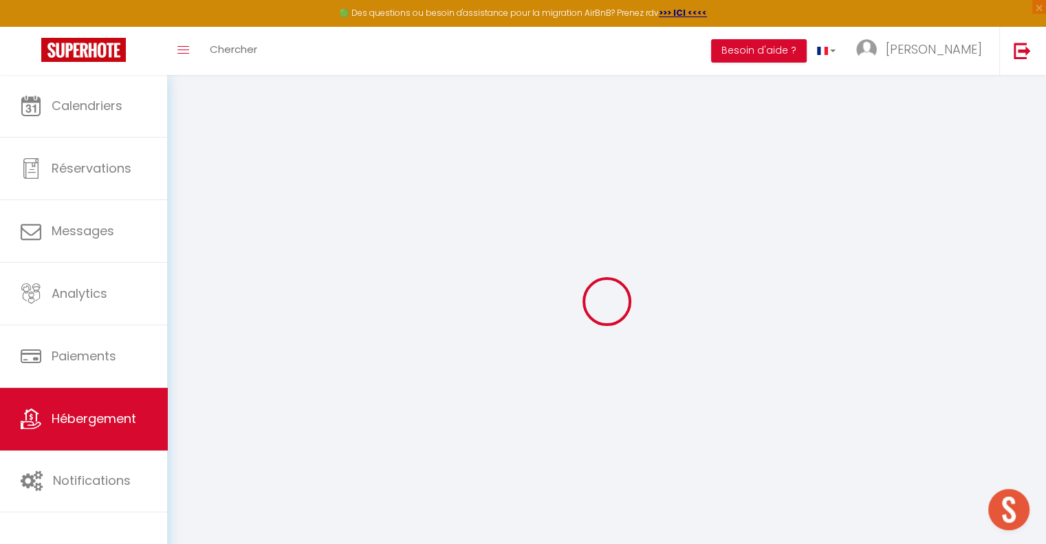
type input "0"
select select
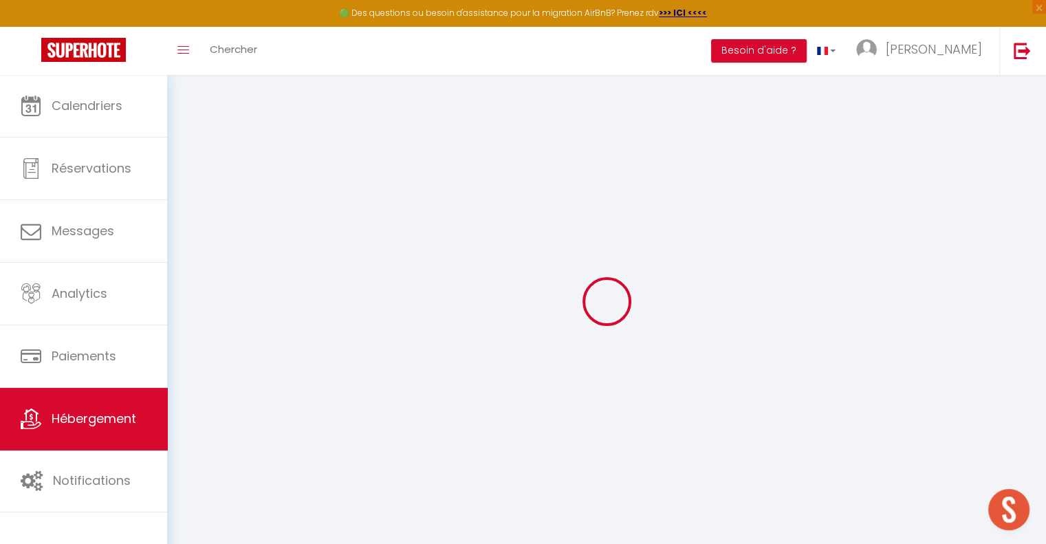
select select
checkbox input "false"
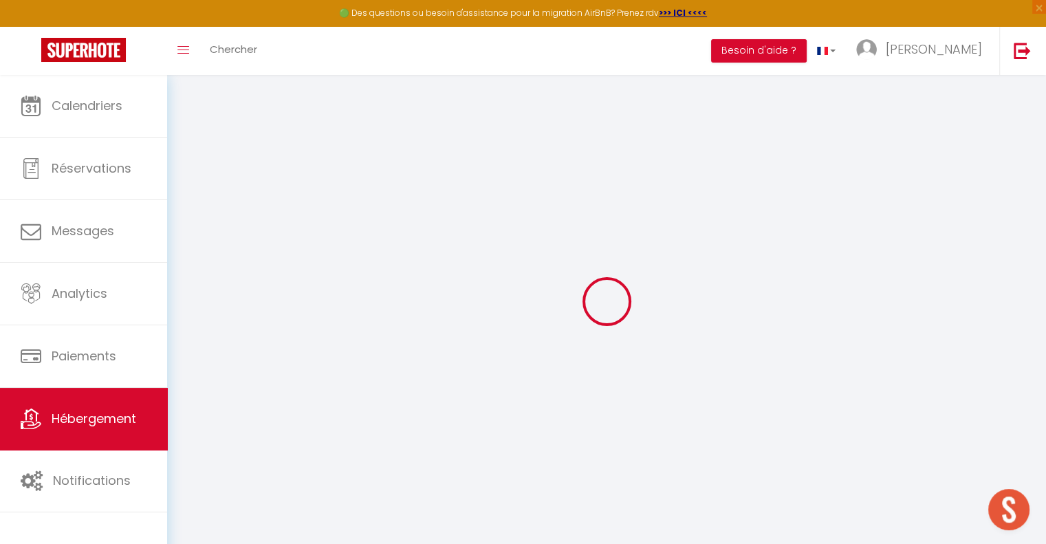
checkbox input "false"
select select
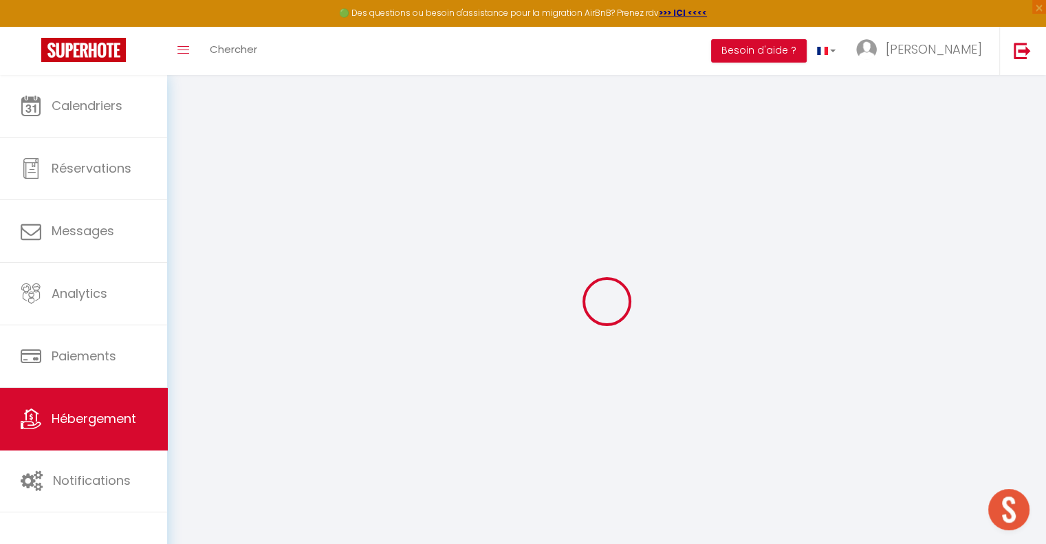
select select
checkbox input "false"
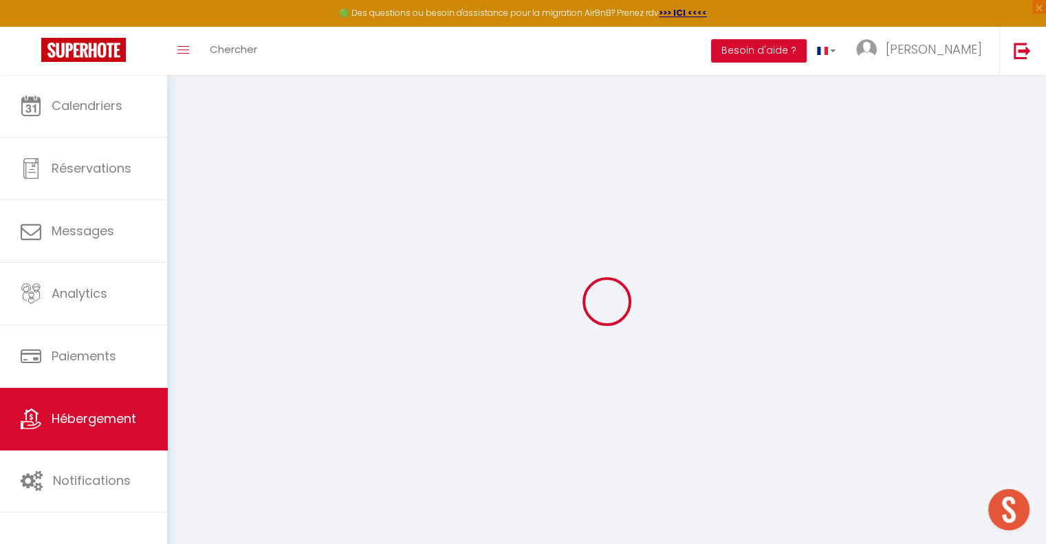
checkbox input "false"
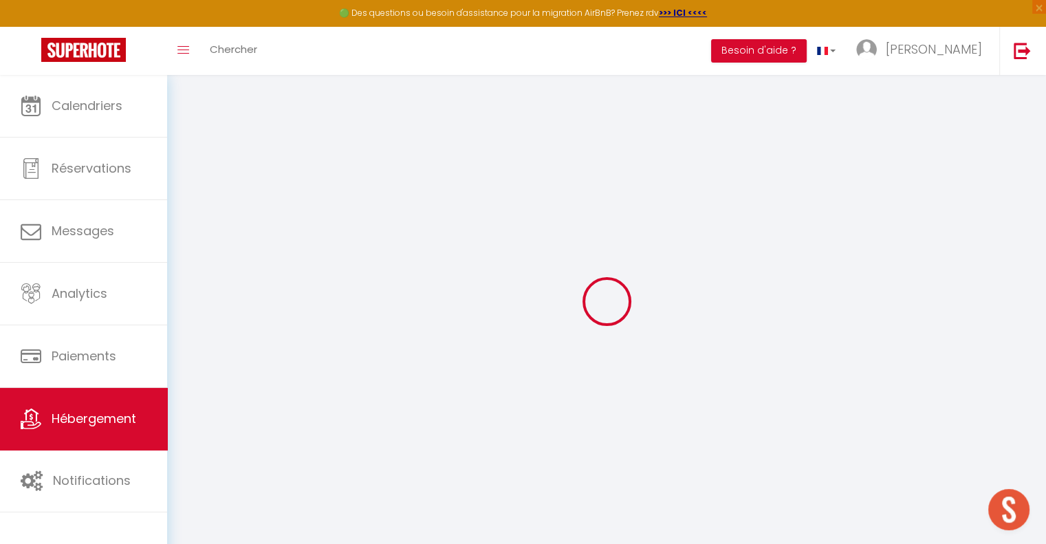
select select "16:00"
select select "23:45"
select select "11:00"
select select "30"
select select "120"
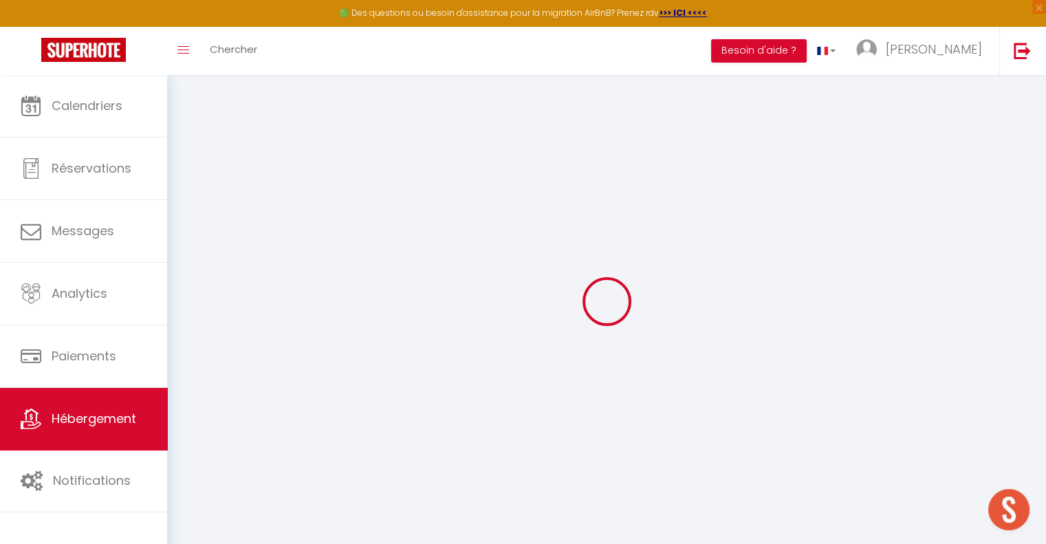
select select "49024"
checkbox input "false"
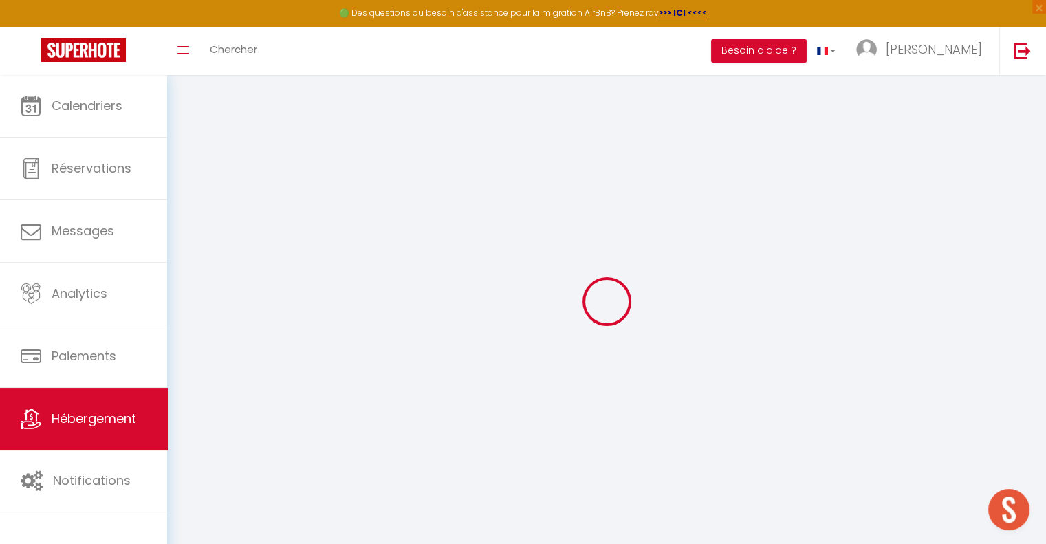
checkbox input "false"
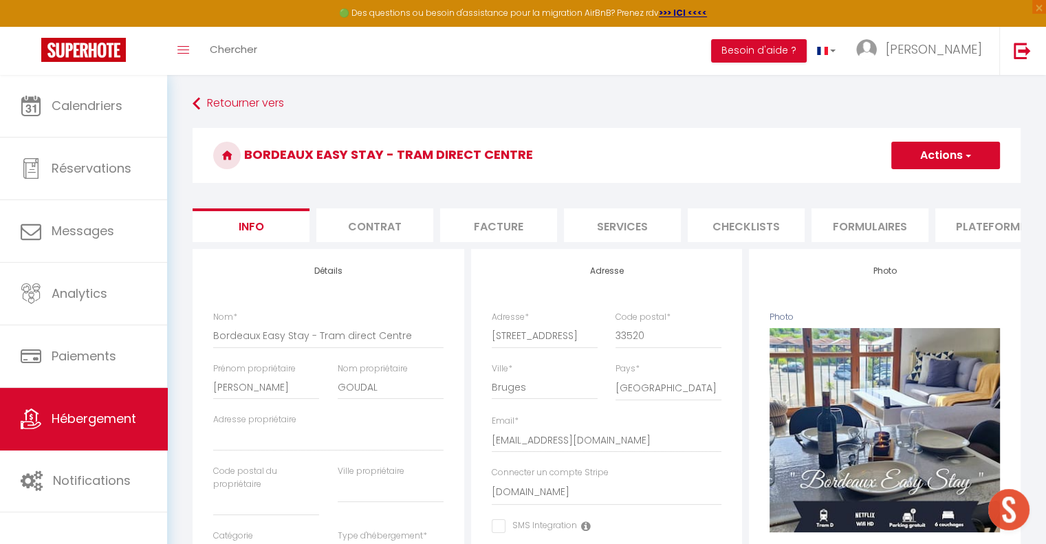
checkbox input "false"
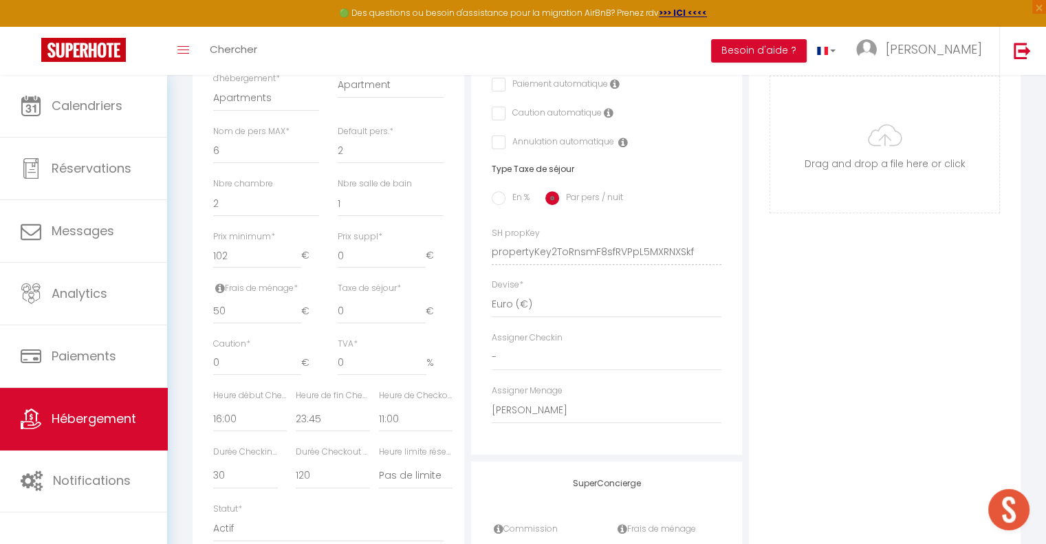
scroll to position [402, 0]
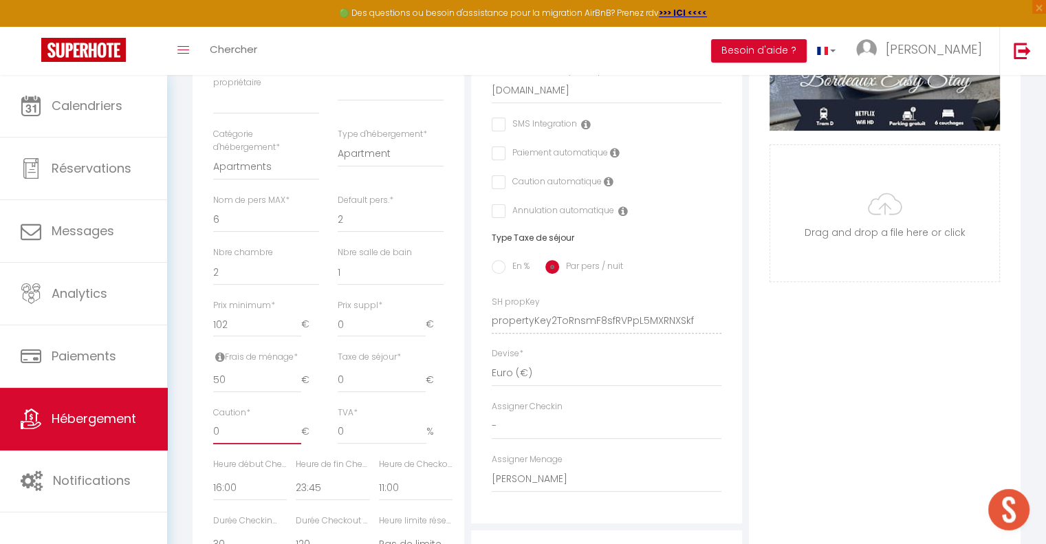
drag, startPoint x: 237, startPoint y: 444, endPoint x: 188, endPoint y: 444, distance: 48.8
click at [189, 444] on div "Détails Nom * Bordeaux Easy Stay - Tram direct Centre Prénom propriétaire [PERS…" at bounding box center [328, 311] width 278 height 928
checkbox input "false"
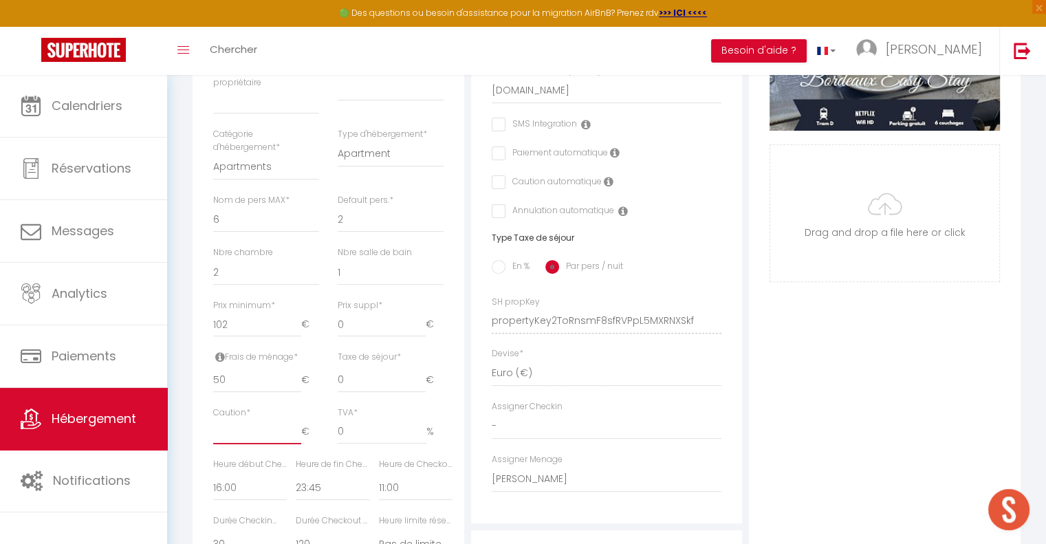
checkbox input "false"
type input "3"
checkbox input "false"
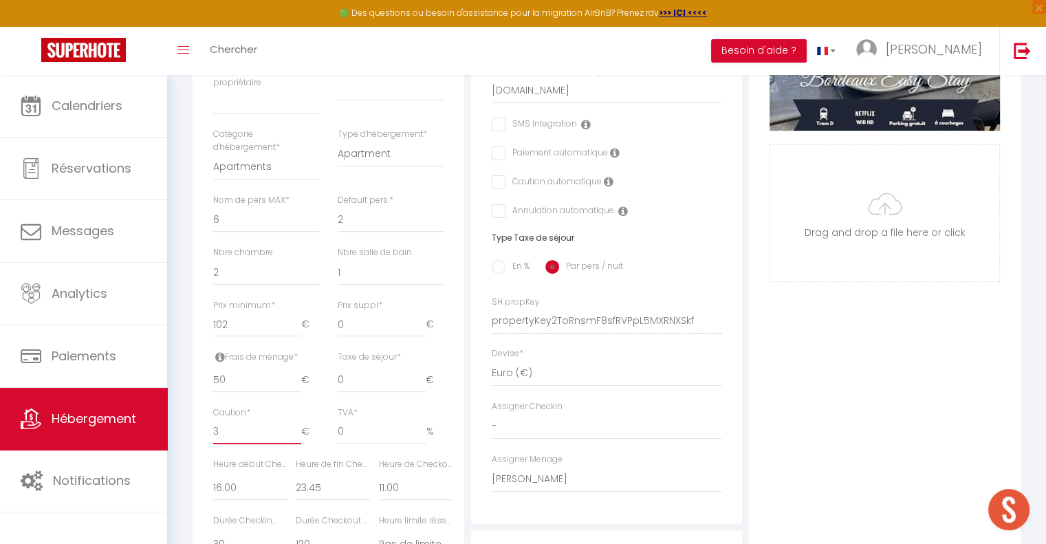
checkbox input "false"
type input "35"
checkbox input "false"
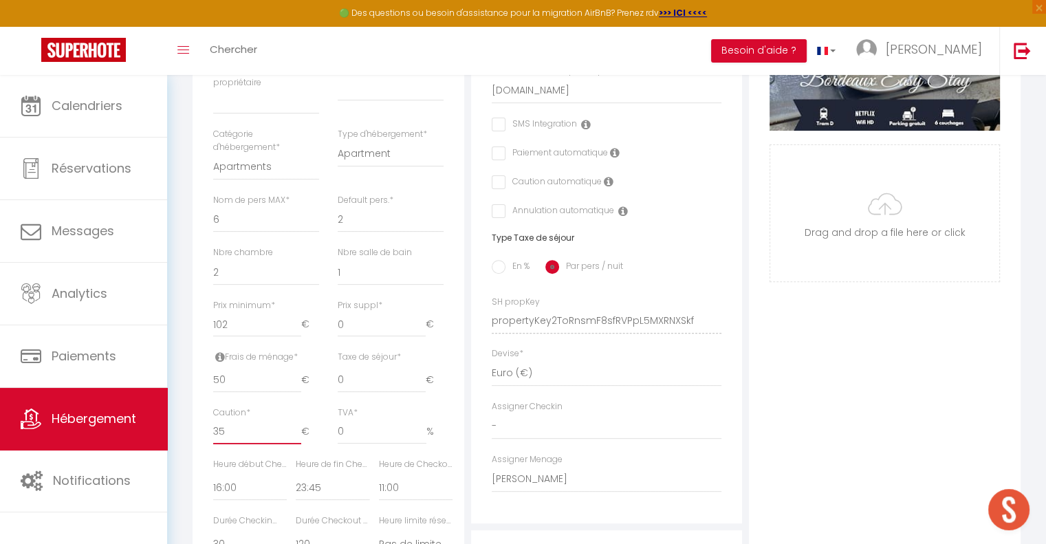
checkbox input "false"
type input "350"
checkbox input "false"
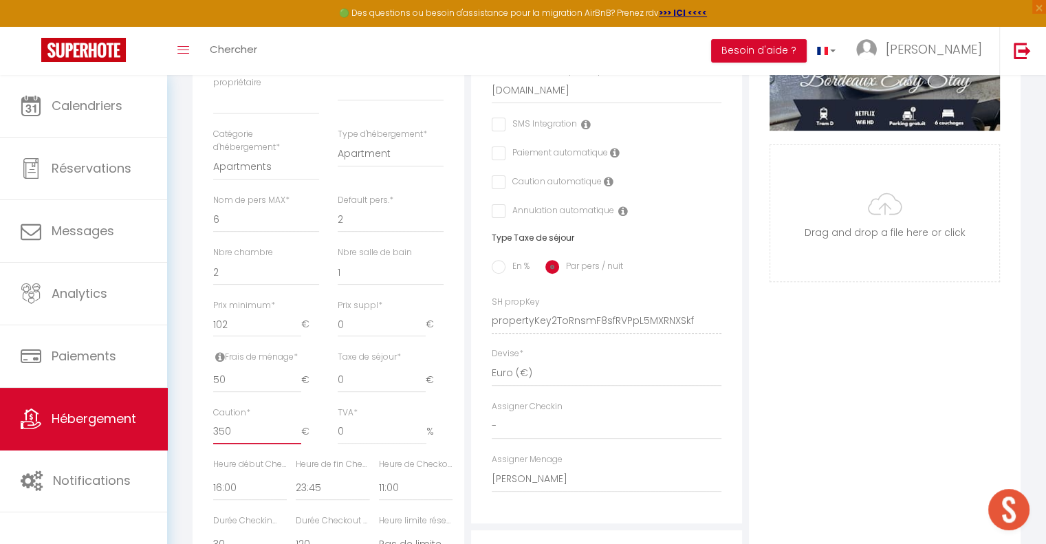
checkbox input "false"
type input "350"
click at [234, 387] on input "50" at bounding box center [257, 380] width 88 height 25
type input "5"
checkbox input "false"
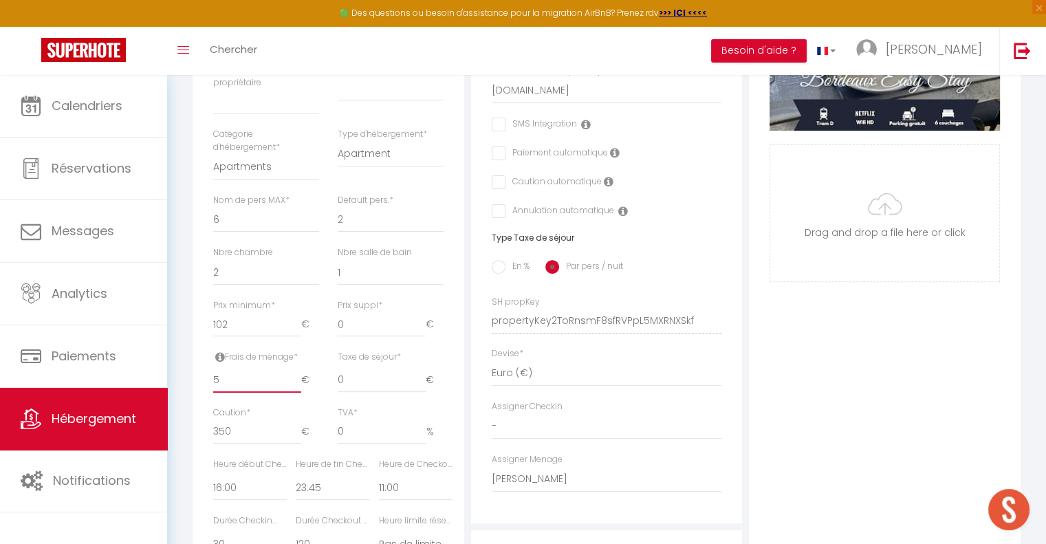
checkbox input "false"
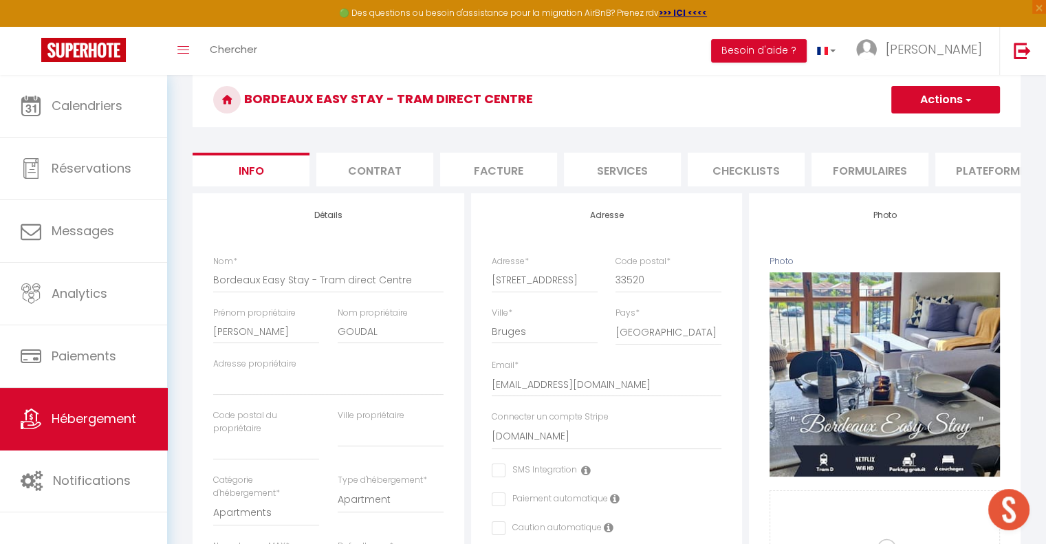
scroll to position [0, 0]
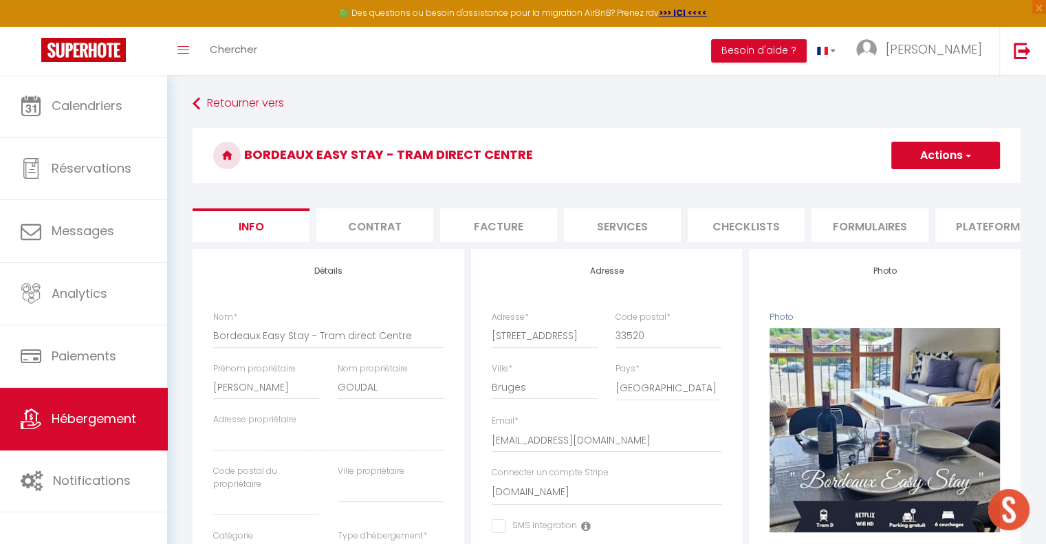
click at [927, 143] on button "Actions" at bounding box center [945, 156] width 109 height 28
click at [898, 182] on input "Enregistrer" at bounding box center [891, 186] width 51 height 14
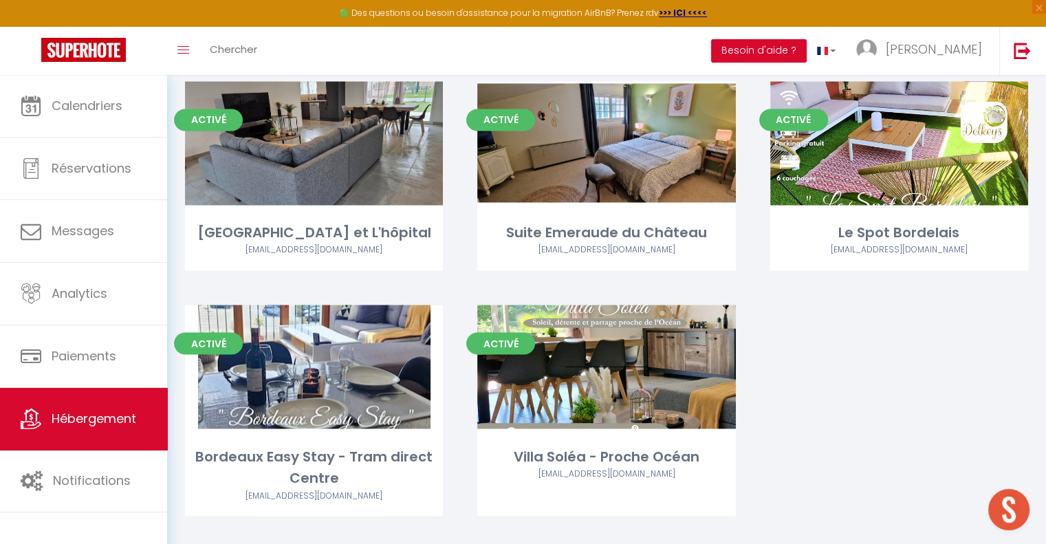
scroll to position [2282, 0]
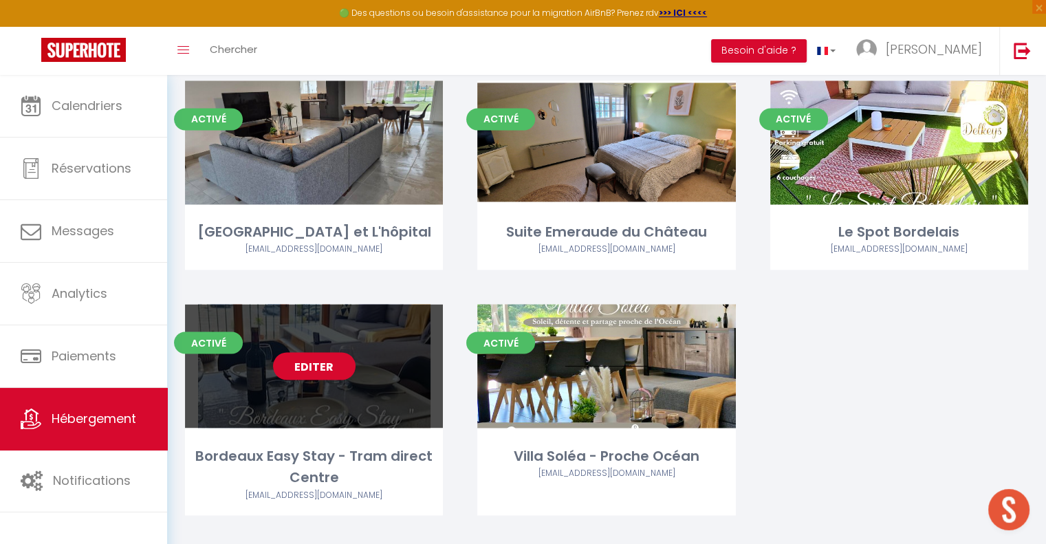
click at [328, 352] on link "Editer" at bounding box center [314, 366] width 83 height 28
click at [303, 352] on link "Editer" at bounding box center [314, 366] width 83 height 28
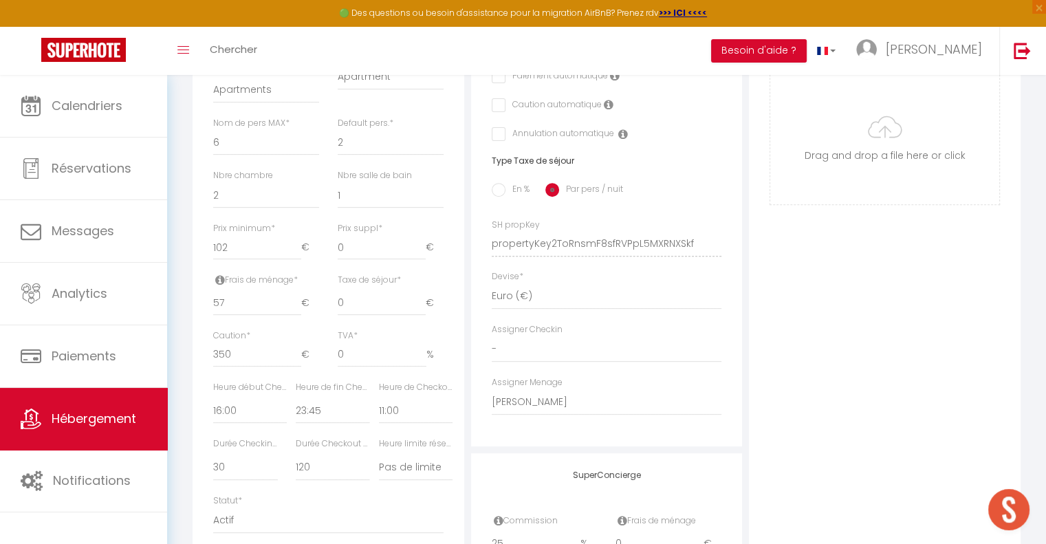
scroll to position [481, 0]
click at [479, 258] on div "Adresse Adresse * [STREET_ADDRESS] [GEOGRAPHIC_DATA] [GEOGRAPHIC_DATA] [GEOGRAP…" at bounding box center [607, 106] width 272 height 676
